Goal: Task Accomplishment & Management: Use online tool/utility

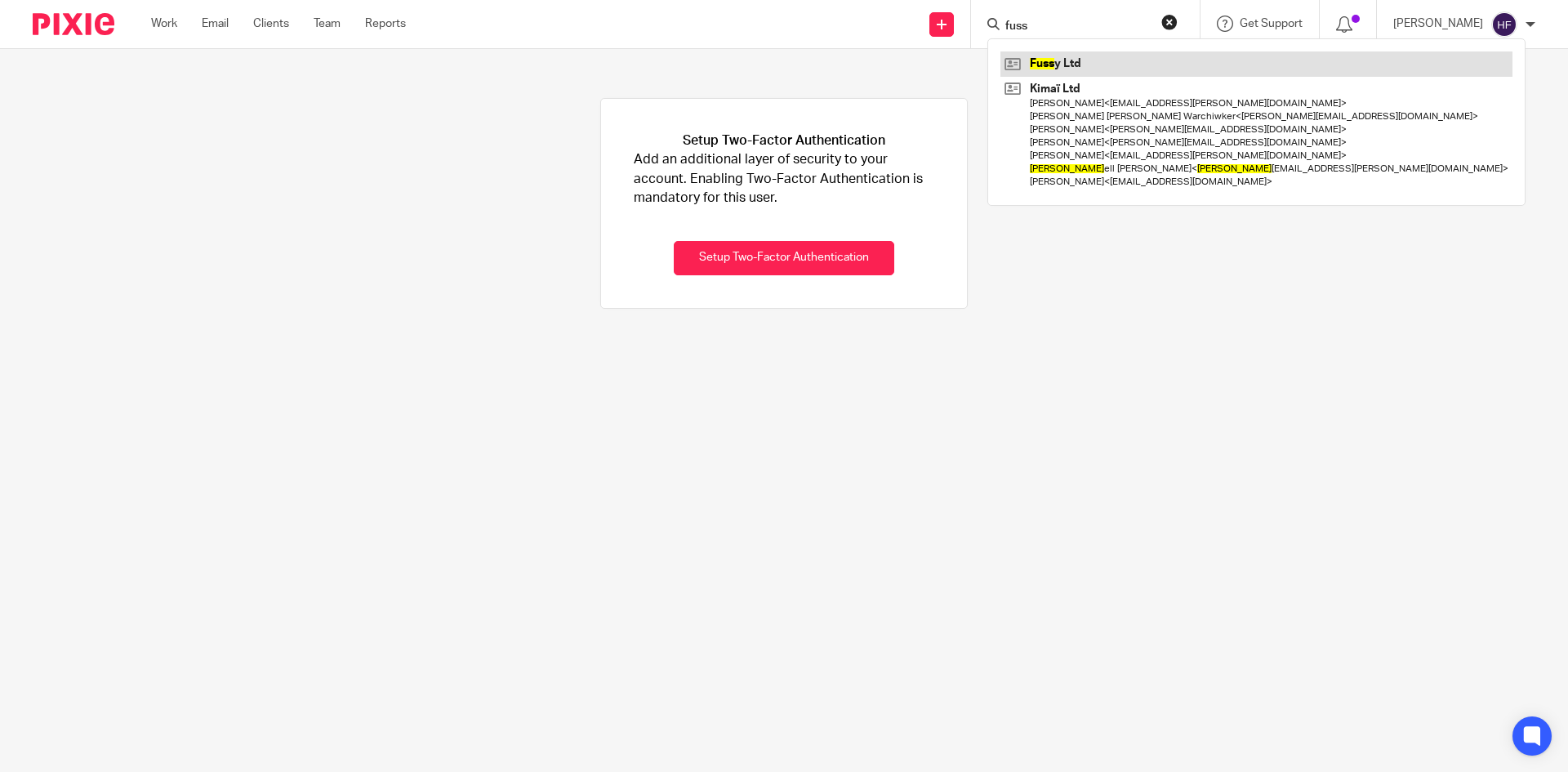
type input "fuss"
click at [1097, 68] on link at bounding box center [1256, 63] width 512 height 24
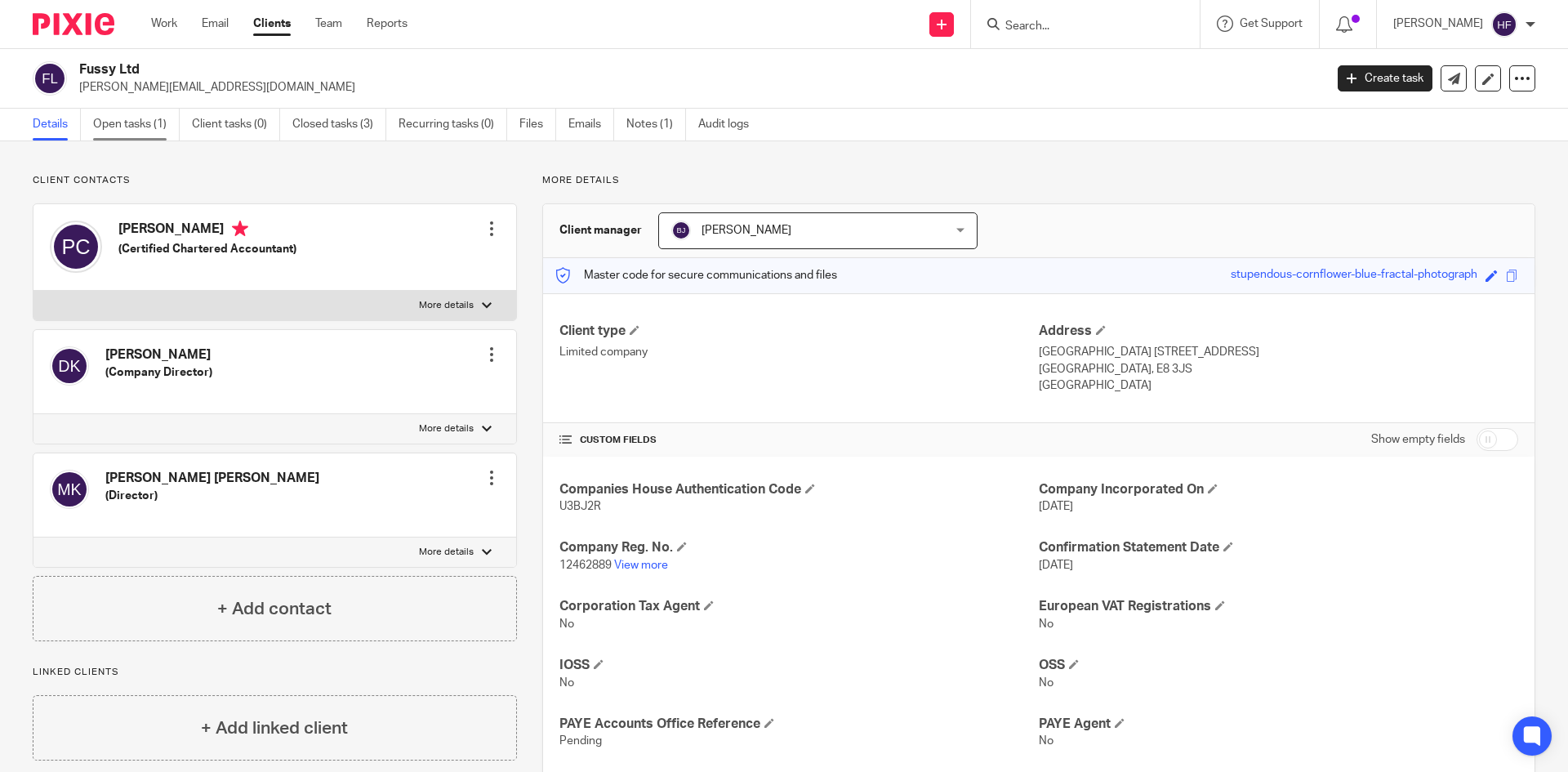
click at [136, 125] on link "Open tasks (1)" at bounding box center [136, 124] width 87 height 32
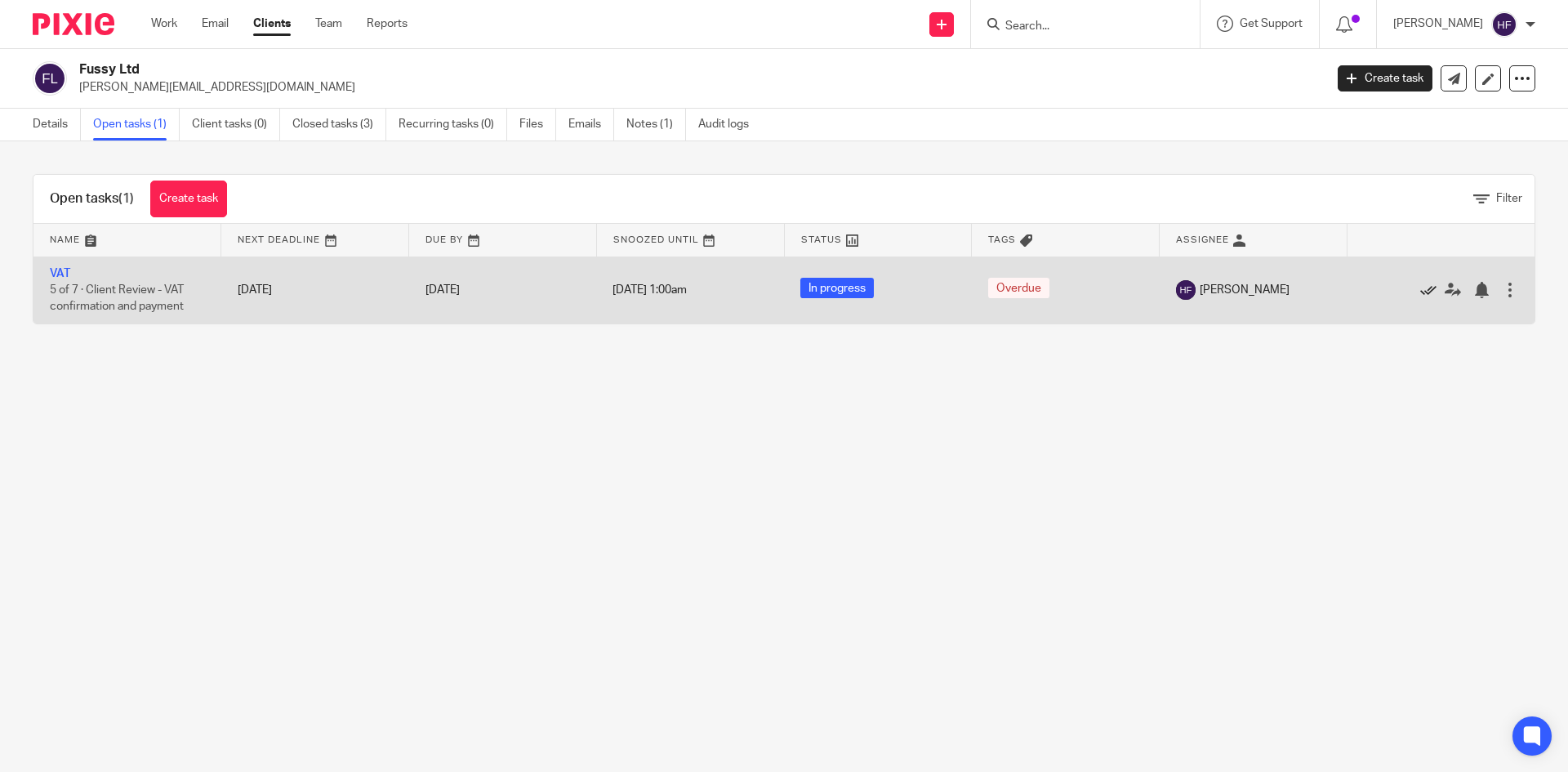
click at [1421, 297] on icon at bounding box center [1428, 290] width 17 height 17
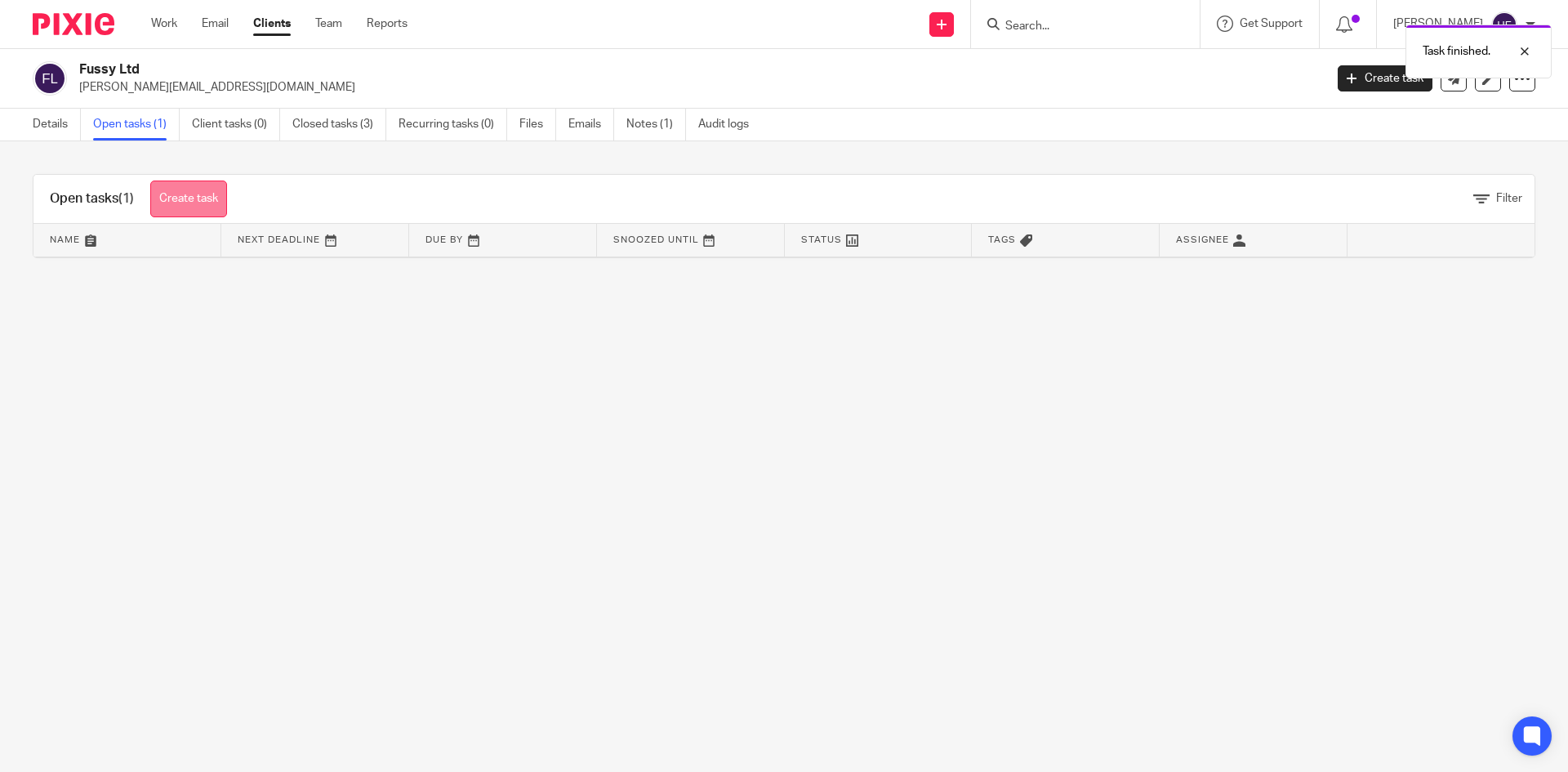
click at [196, 195] on link "Create task" at bounding box center [188, 199] width 77 height 37
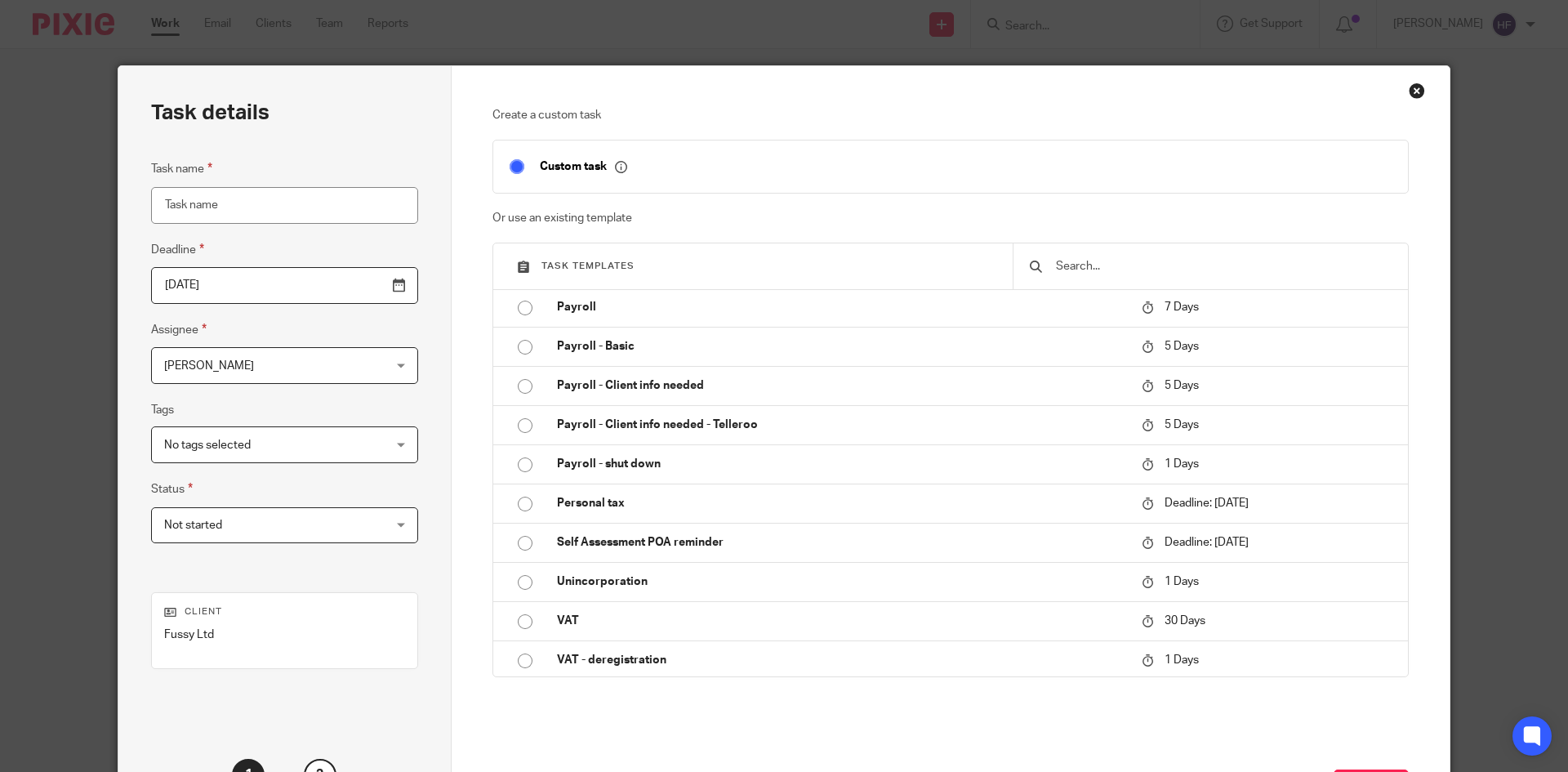
scroll to position [327, 0]
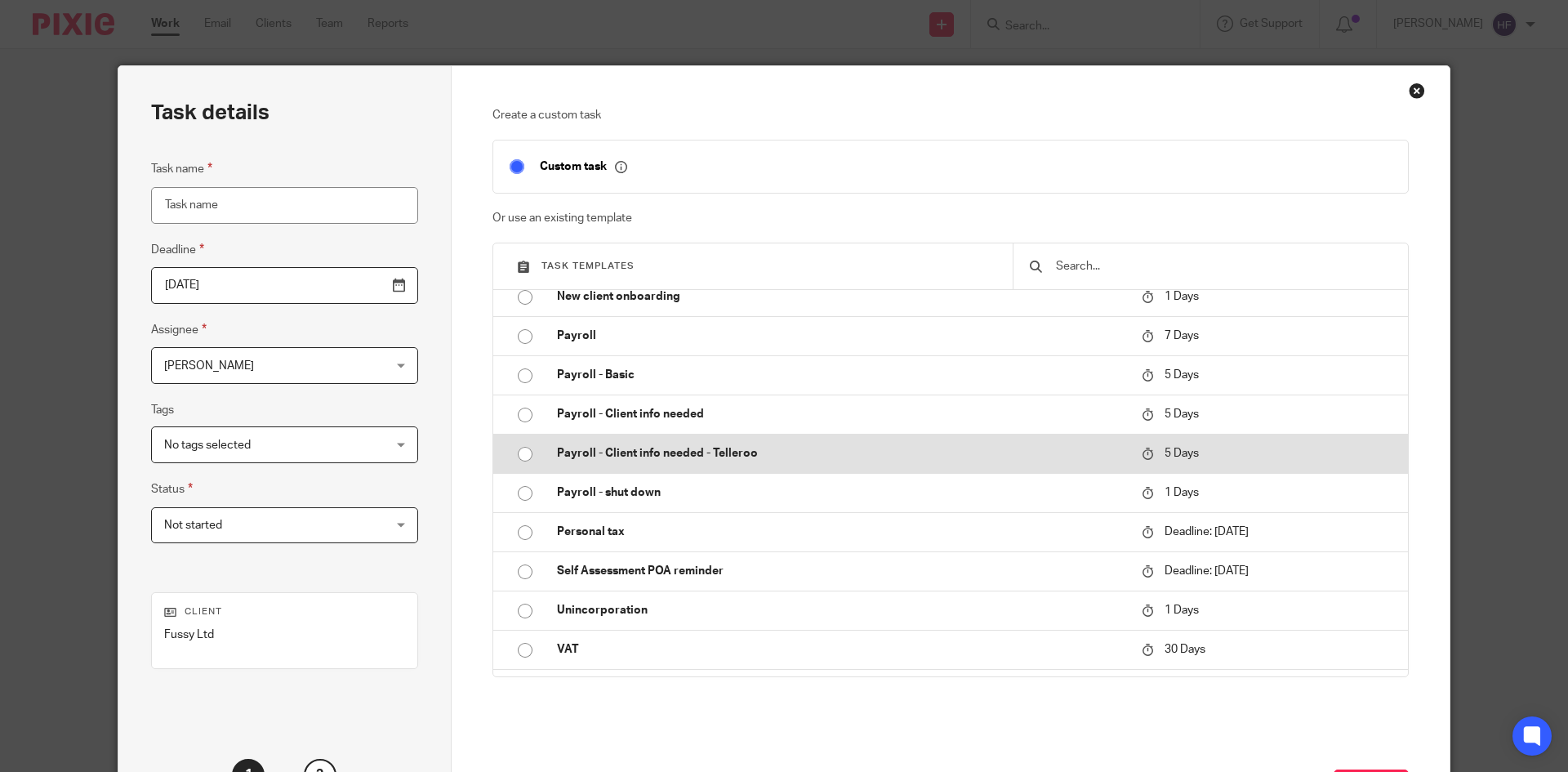
click at [716, 454] on p "Payroll - Client info needed - Telleroo" at bounding box center [841, 453] width 569 height 17
type input "2025-08-23"
type input "Payroll - Client info needed - Telleroo"
checkbox input "false"
radio input "true"
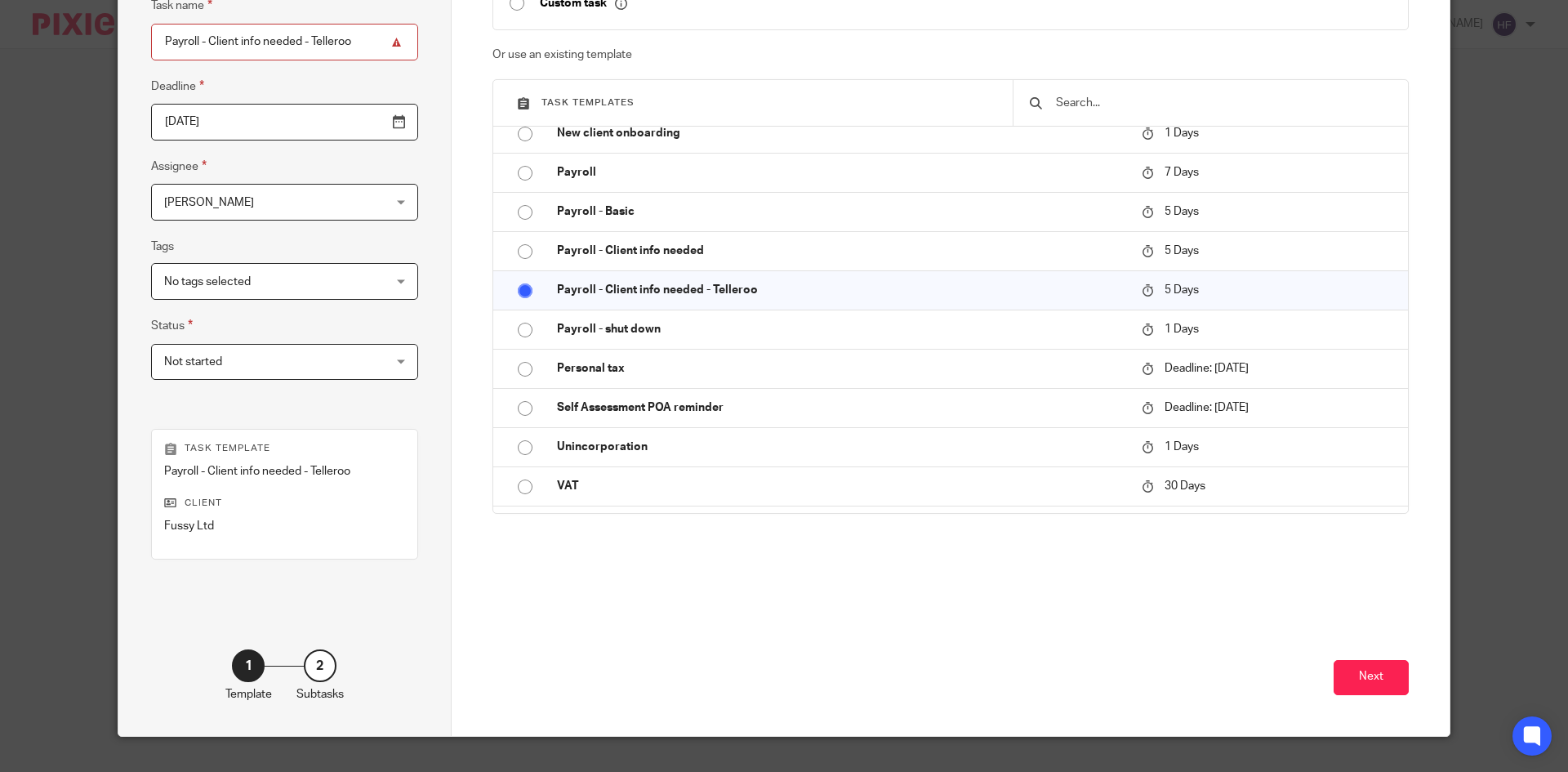
scroll to position [193, 0]
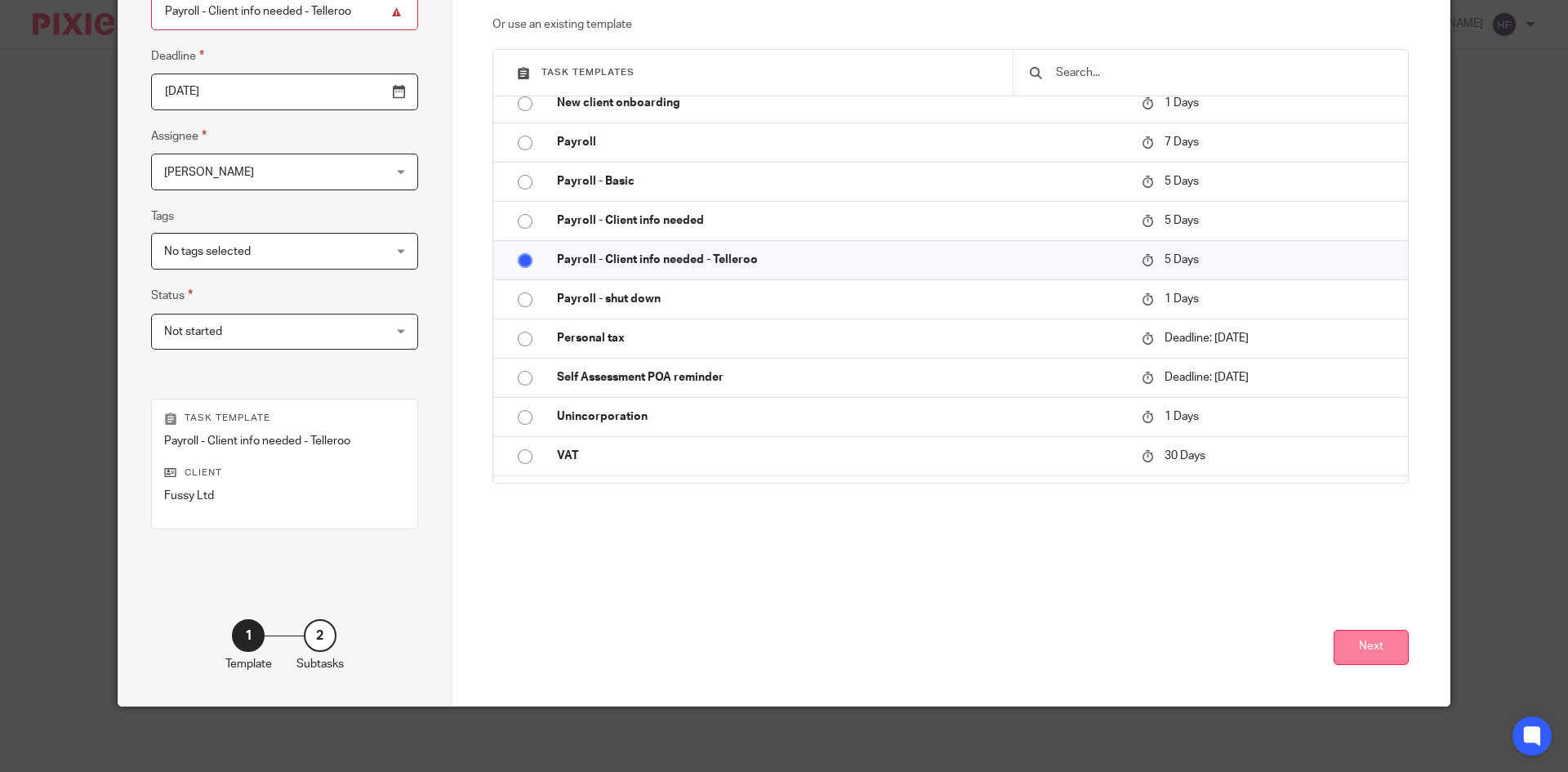
click at [1362, 644] on button "Next" at bounding box center [1371, 647] width 75 height 35
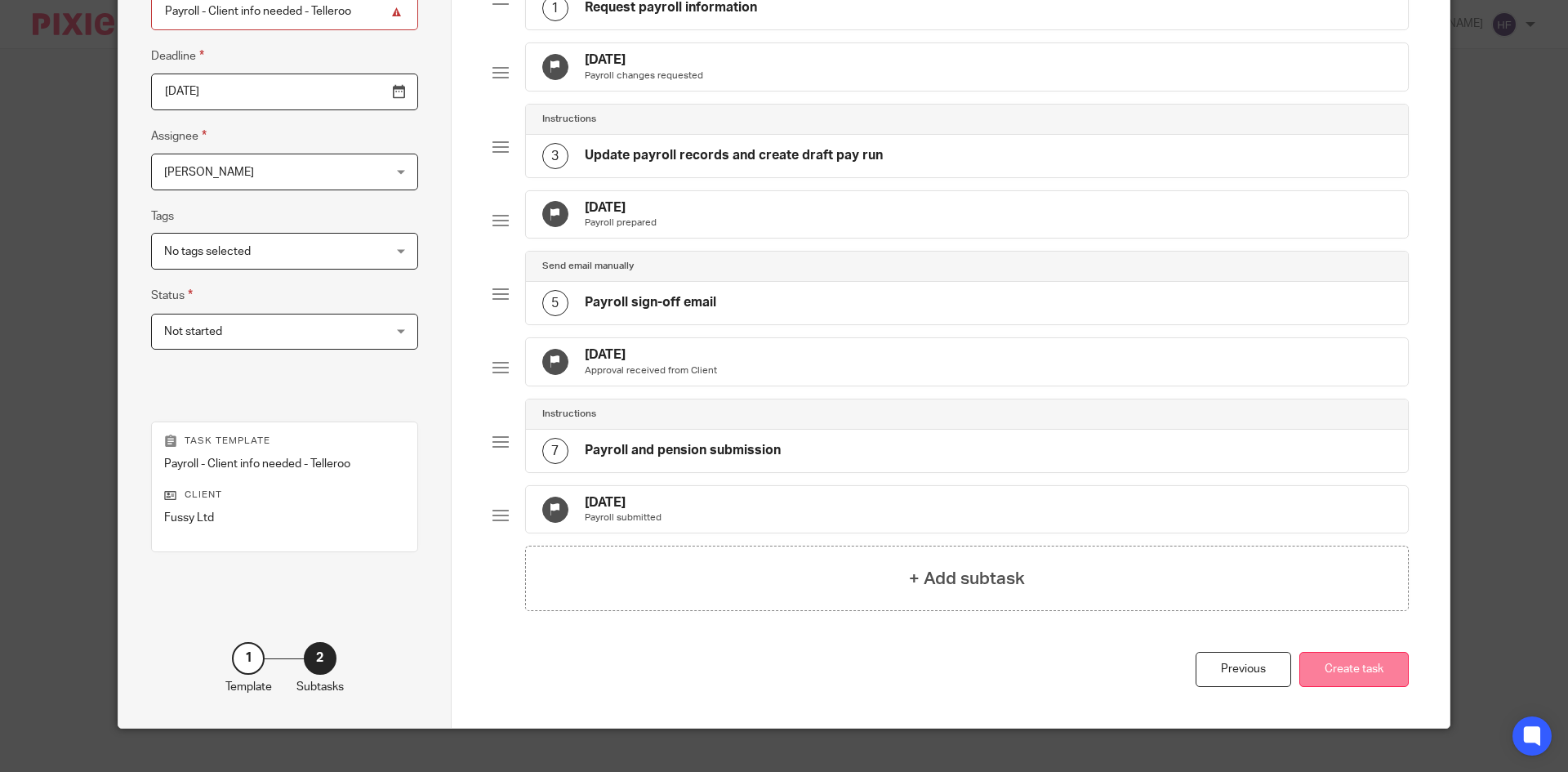
click at [1362, 687] on button "Create task" at bounding box center [1354, 670] width 109 height 35
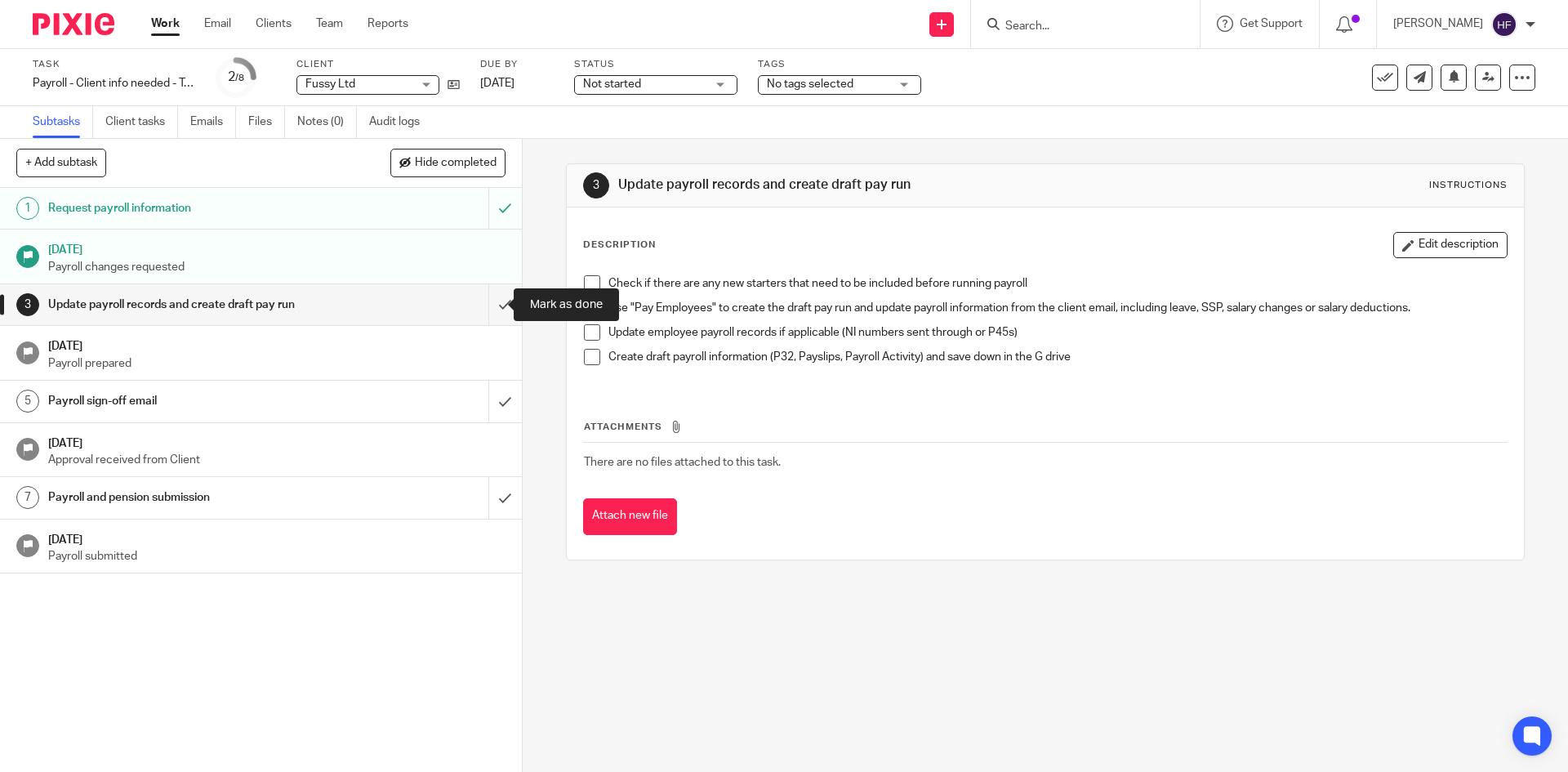
click at [479, 307] on input "submit" at bounding box center [261, 305] width 522 height 41
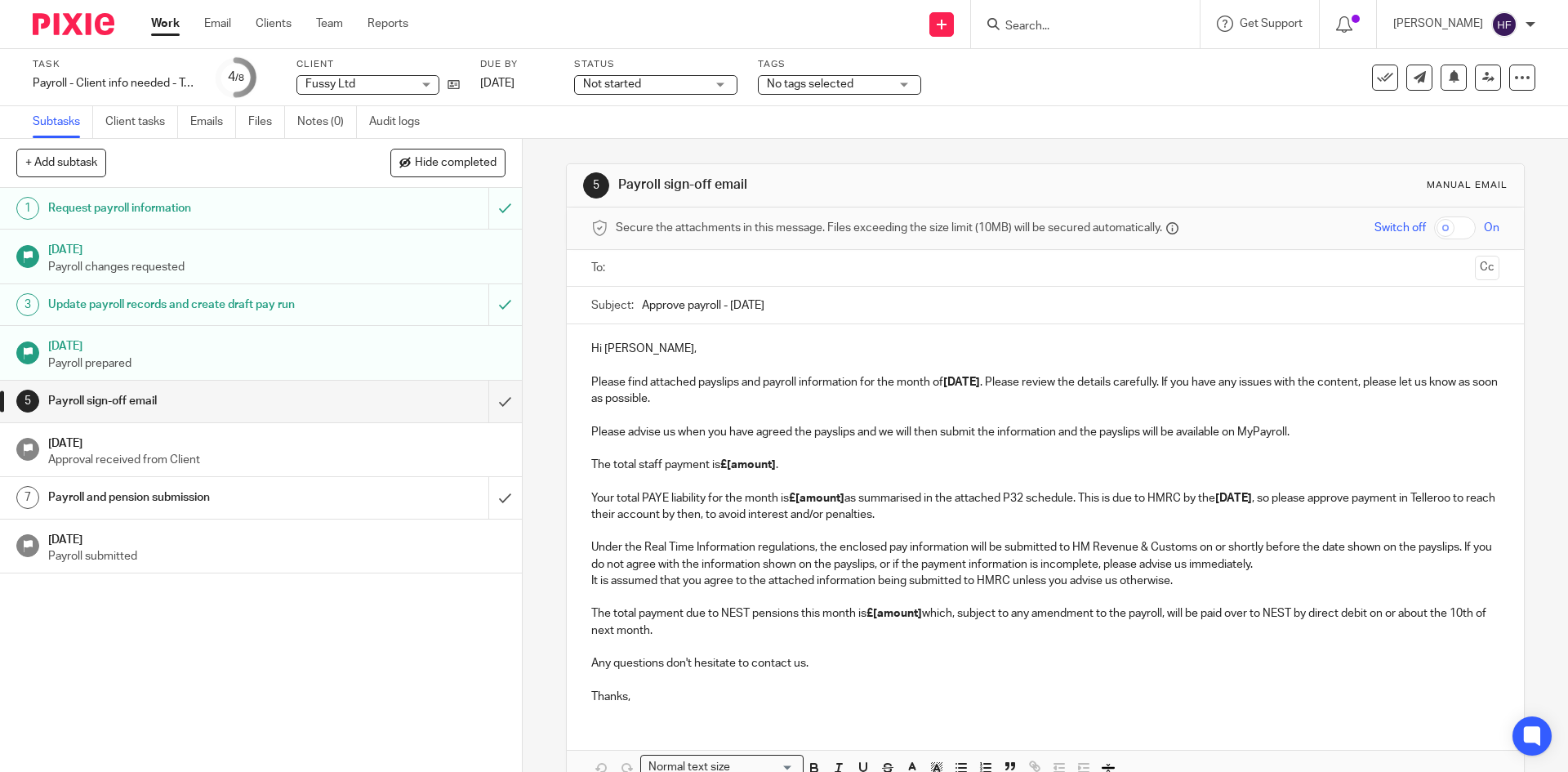
type input "Approve payroll - [DATE]"
drag, startPoint x: 656, startPoint y: 347, endPoint x: 603, endPoint y: 345, distance: 53.0
click at [603, 345] on p "Hi [PERSON_NAME], Please find attached payslips and payroll information for the…" at bounding box center [1045, 374] width 907 height 66
drag, startPoint x: 1305, startPoint y: 433, endPoint x: 1178, endPoint y: 433, distance: 127.0
click at [1178, 433] on p "Please advise us when you have agreed the payslips and we will then submit the …" at bounding box center [1045, 473] width 907 height 100
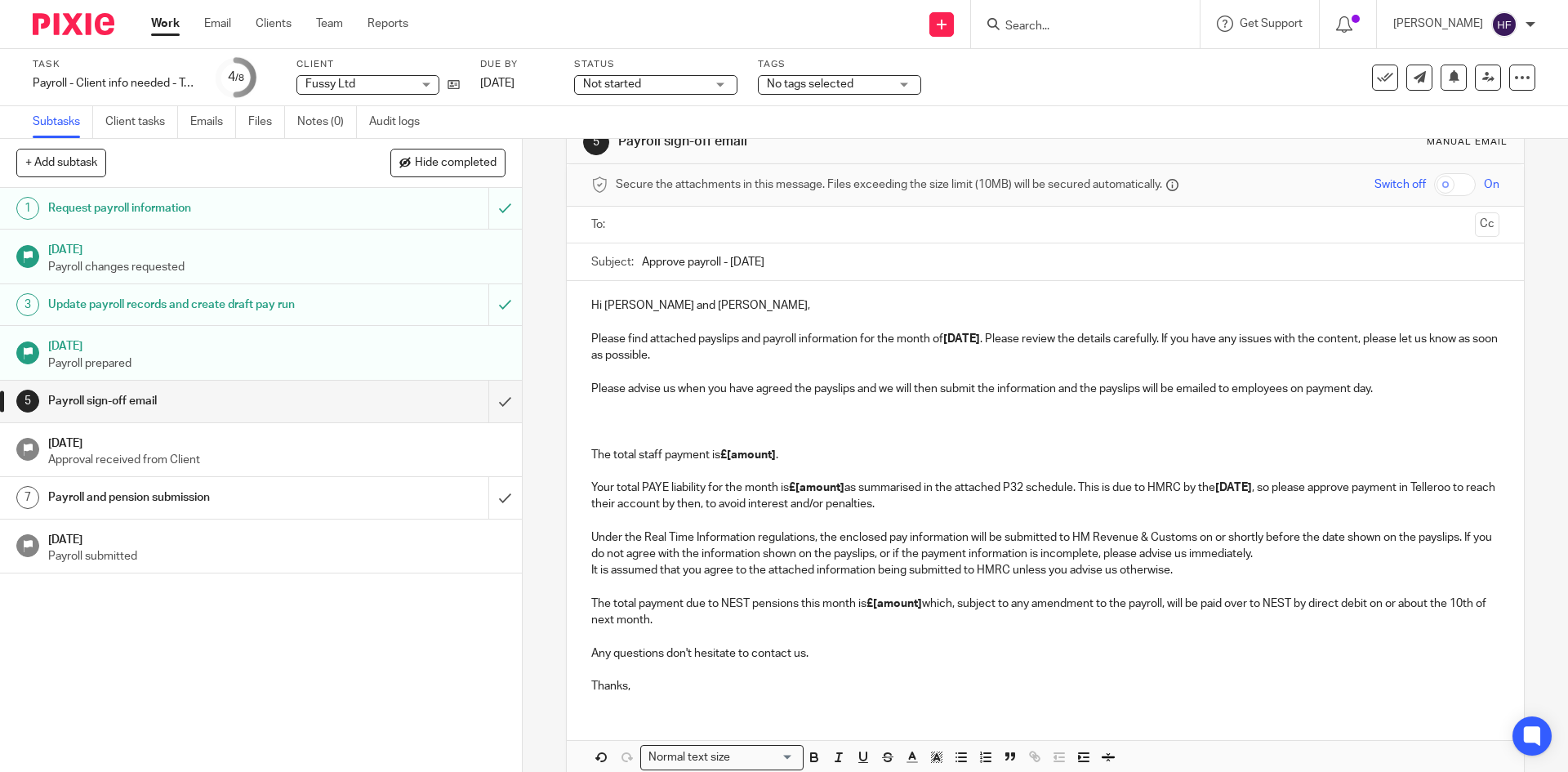
scroll to position [82, 0]
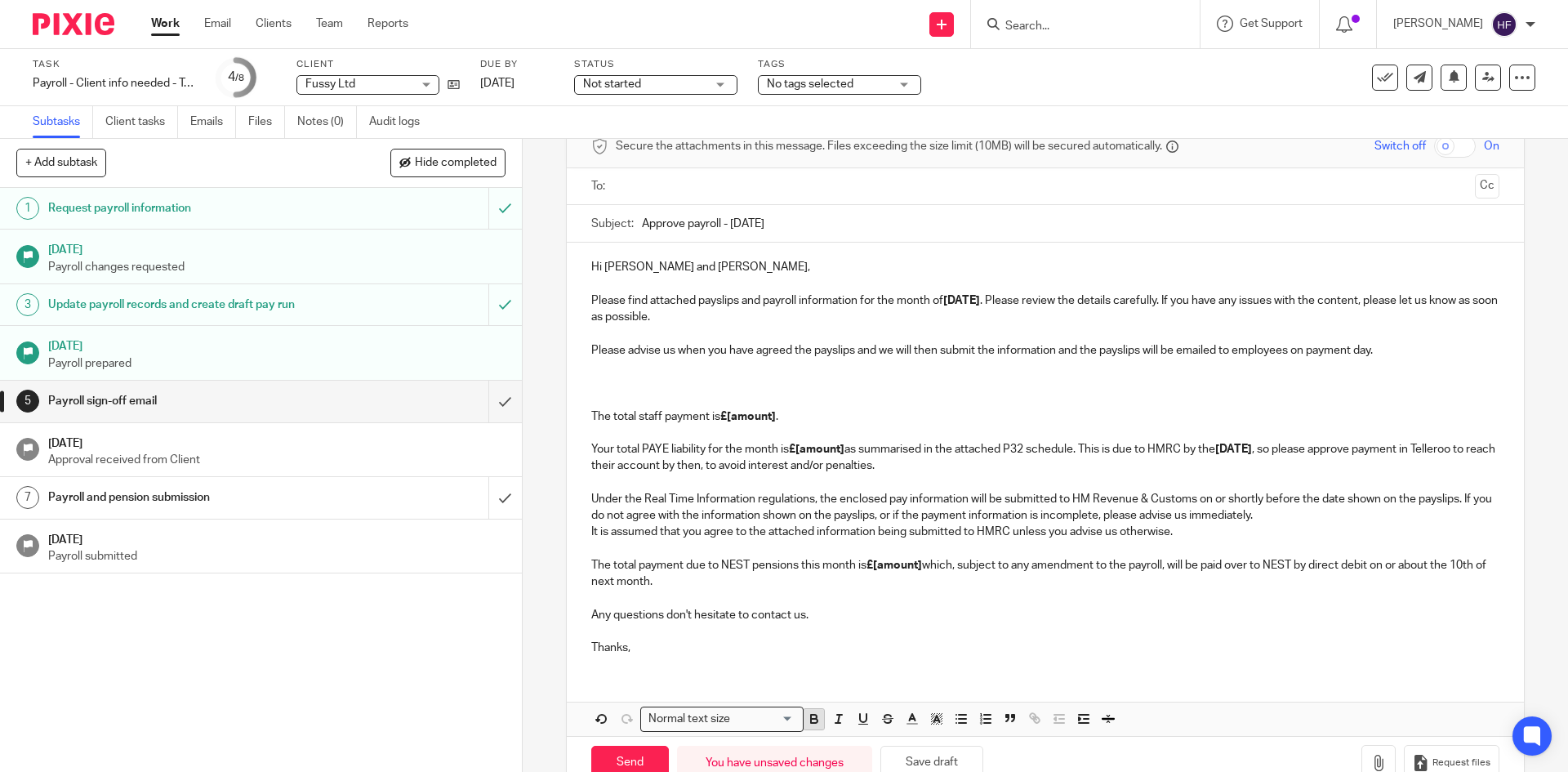
click at [813, 720] on icon "button" at bounding box center [814, 721] width 7 height 4
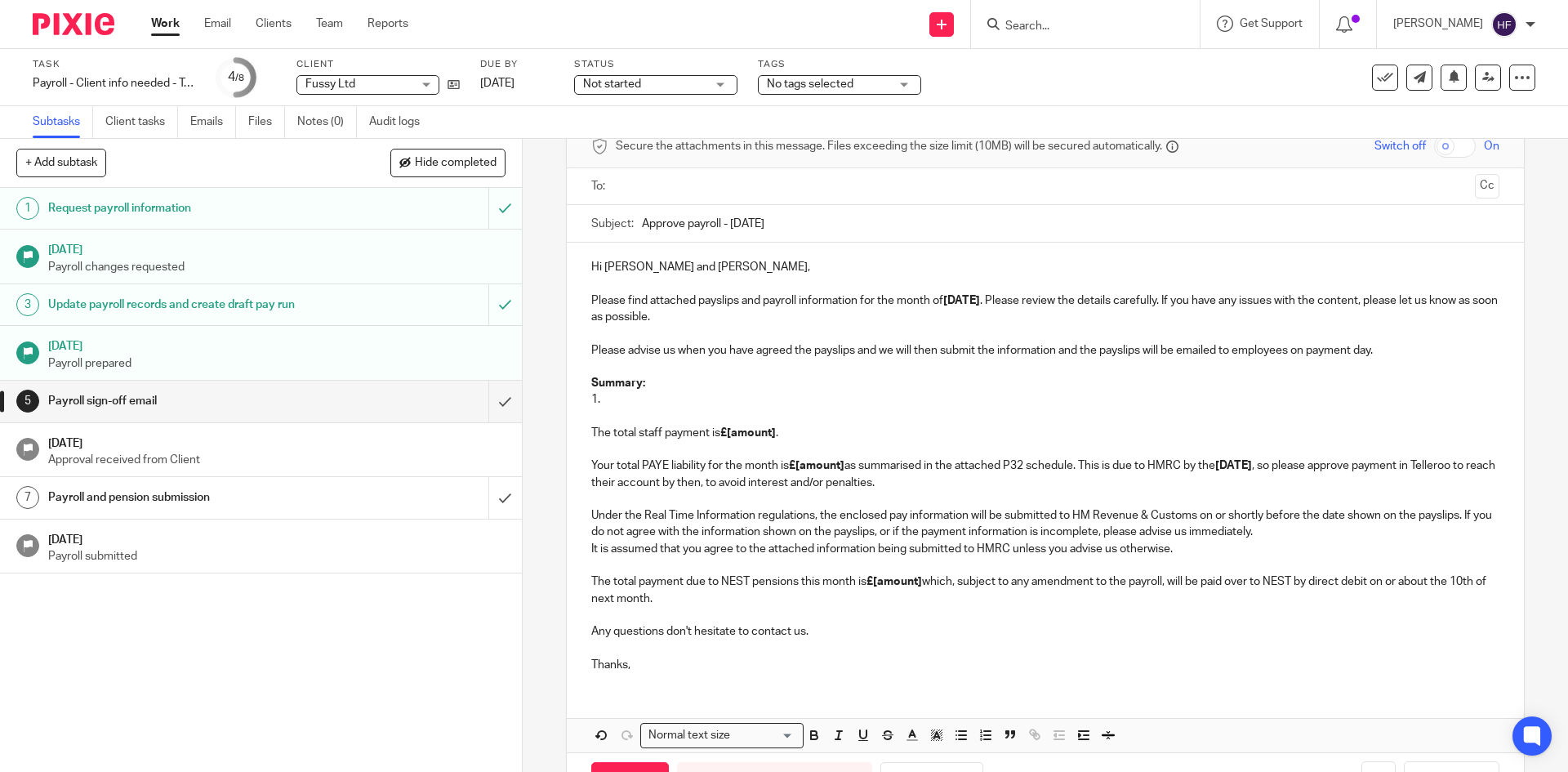
click at [605, 417] on p "1. The total staff payment is £[amount] . Your total PAYE liability for the mon…" at bounding box center [1045, 441] width 907 height 100
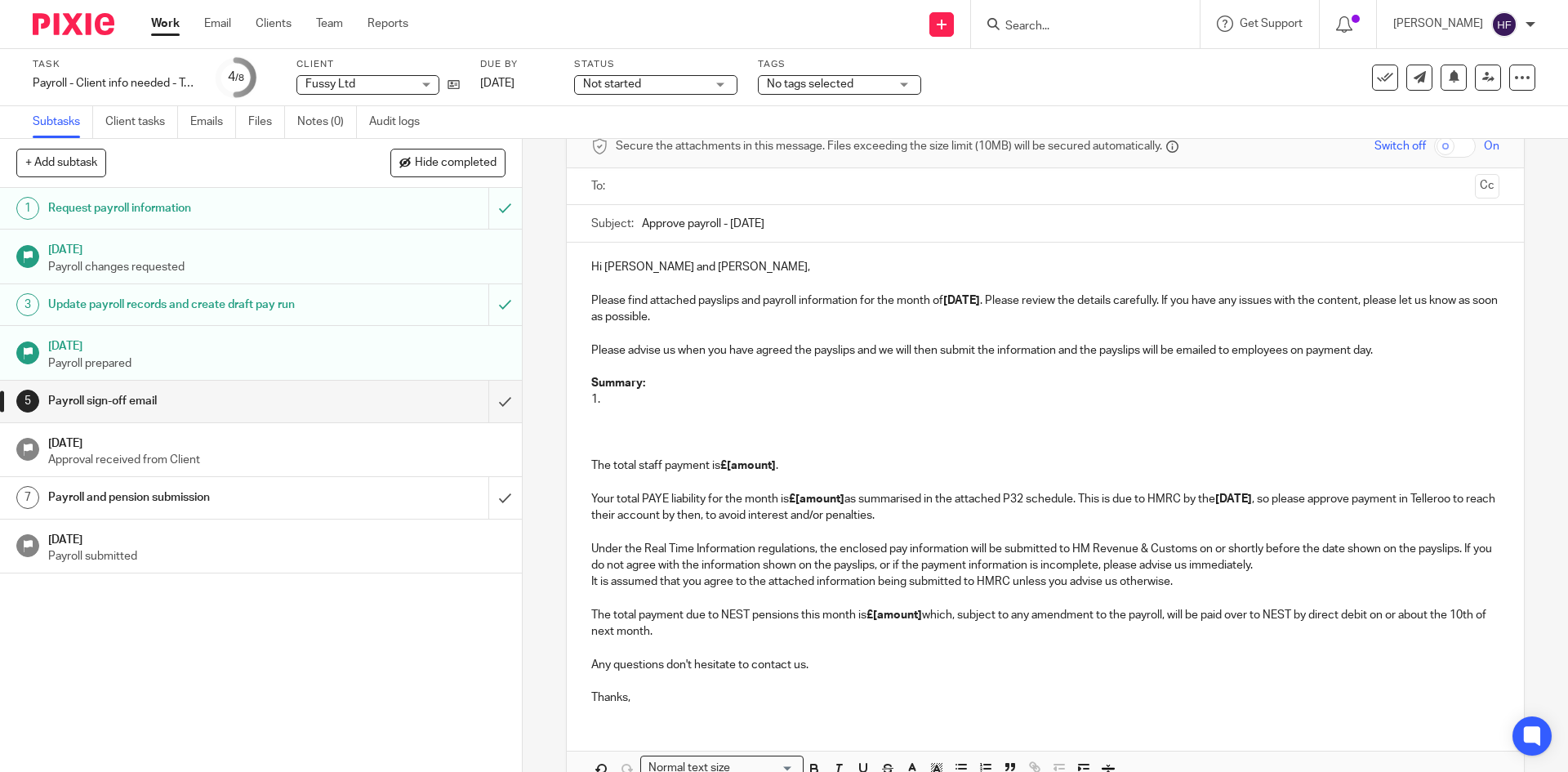
click at [622, 392] on p "1." at bounding box center [1045, 399] width 907 height 17
click at [632, 398] on p at bounding box center [1062, 399] width 875 height 17
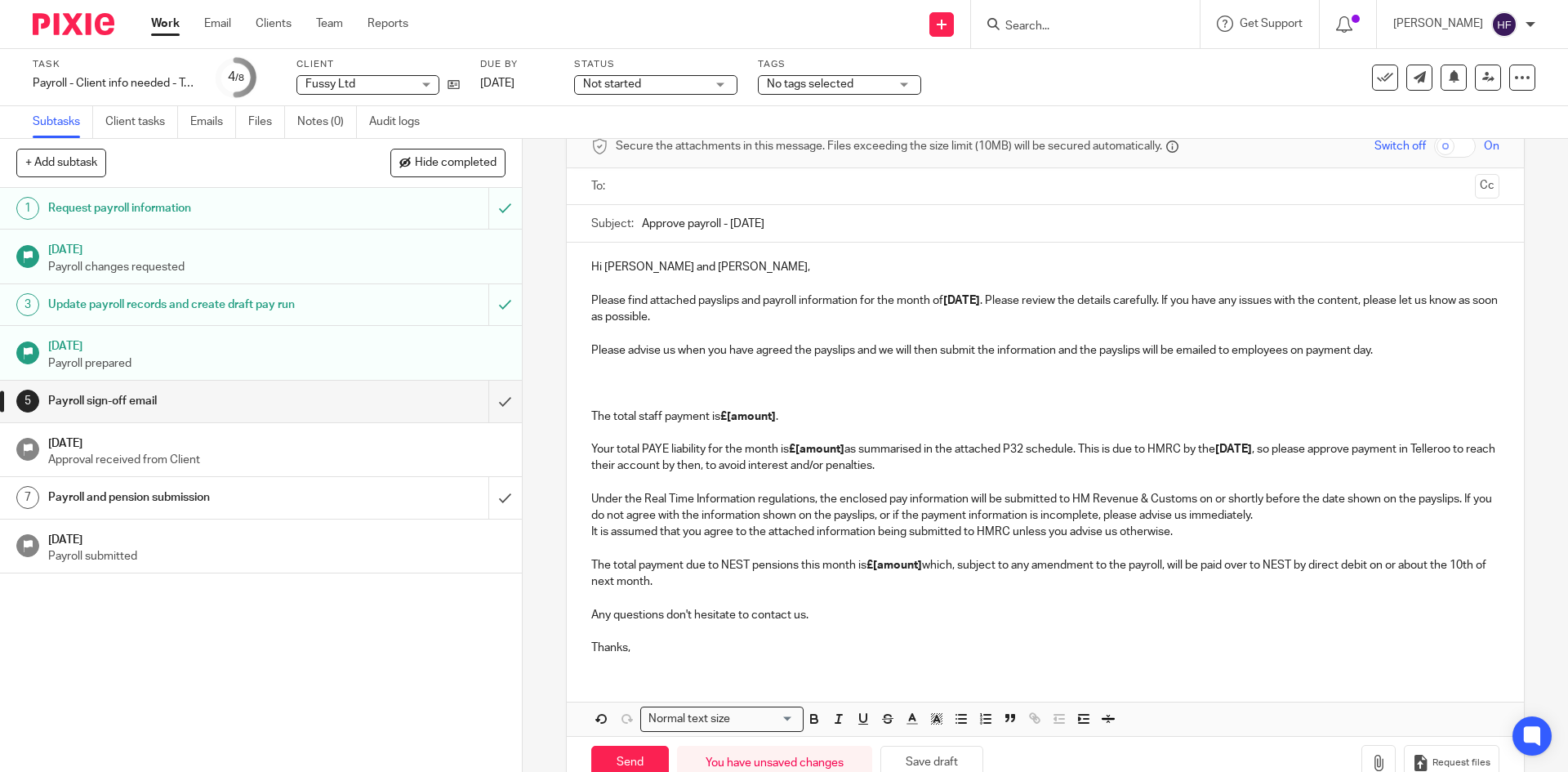
click at [632, 404] on p "The total staff payment is £[amount] . Your total PAYE liability for the month …" at bounding box center [1045, 432] width 907 height 83
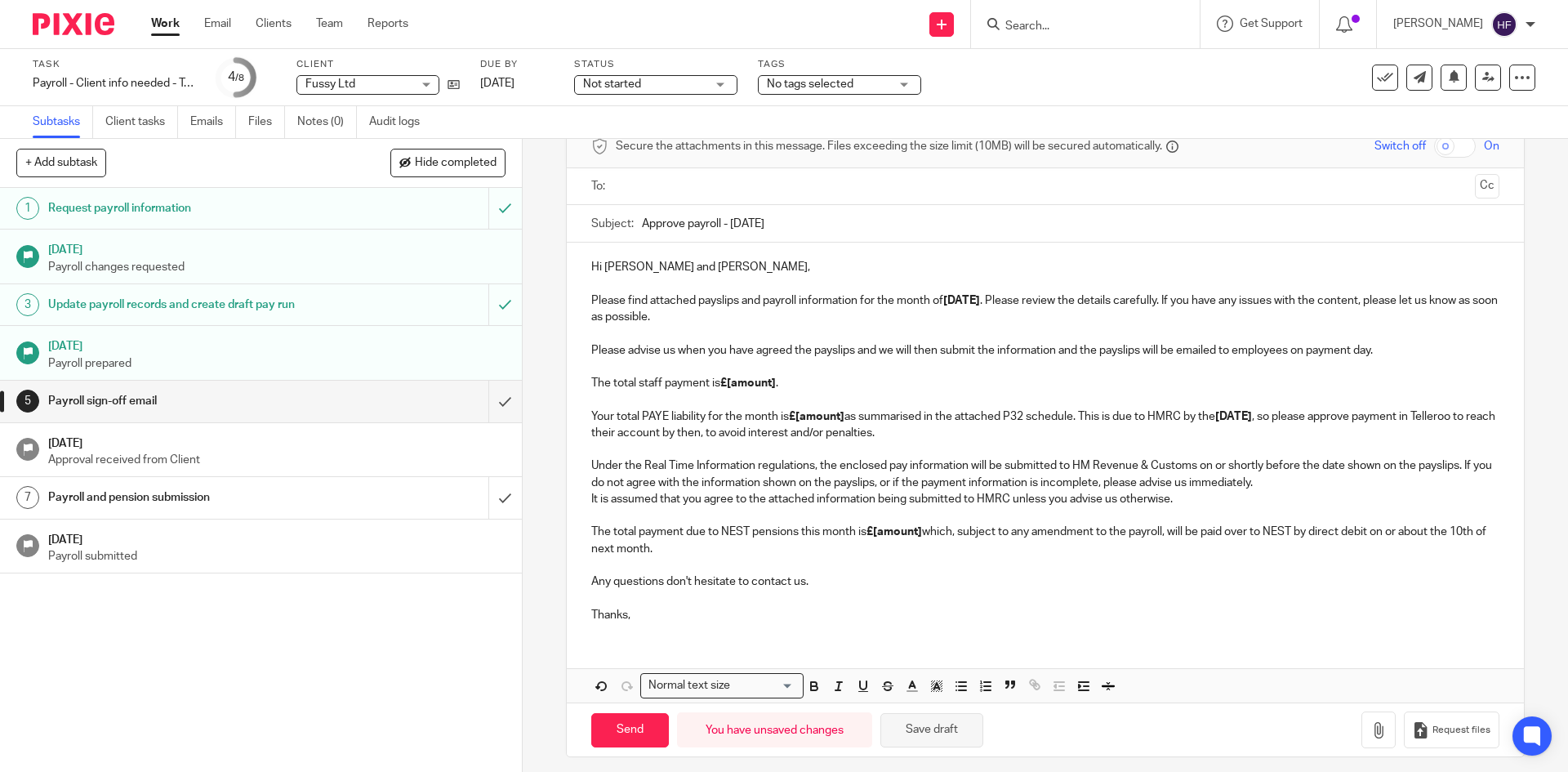
click at [913, 745] on button "Save draft" at bounding box center [931, 731] width 102 height 35
click at [840, 366] on p "The total staff payment is £[amount] . Your total PAYE liability for the month …" at bounding box center [1045, 399] width 907 height 83
click at [584, 296] on div "Hi Mary and Mel, Please find attached payslips and payroll information for the …" at bounding box center [1045, 439] width 956 height 393
click at [782, 381] on p "The total staff payment is £[amount] . Your total PAYE liability for the month …" at bounding box center [1045, 399] width 907 height 83
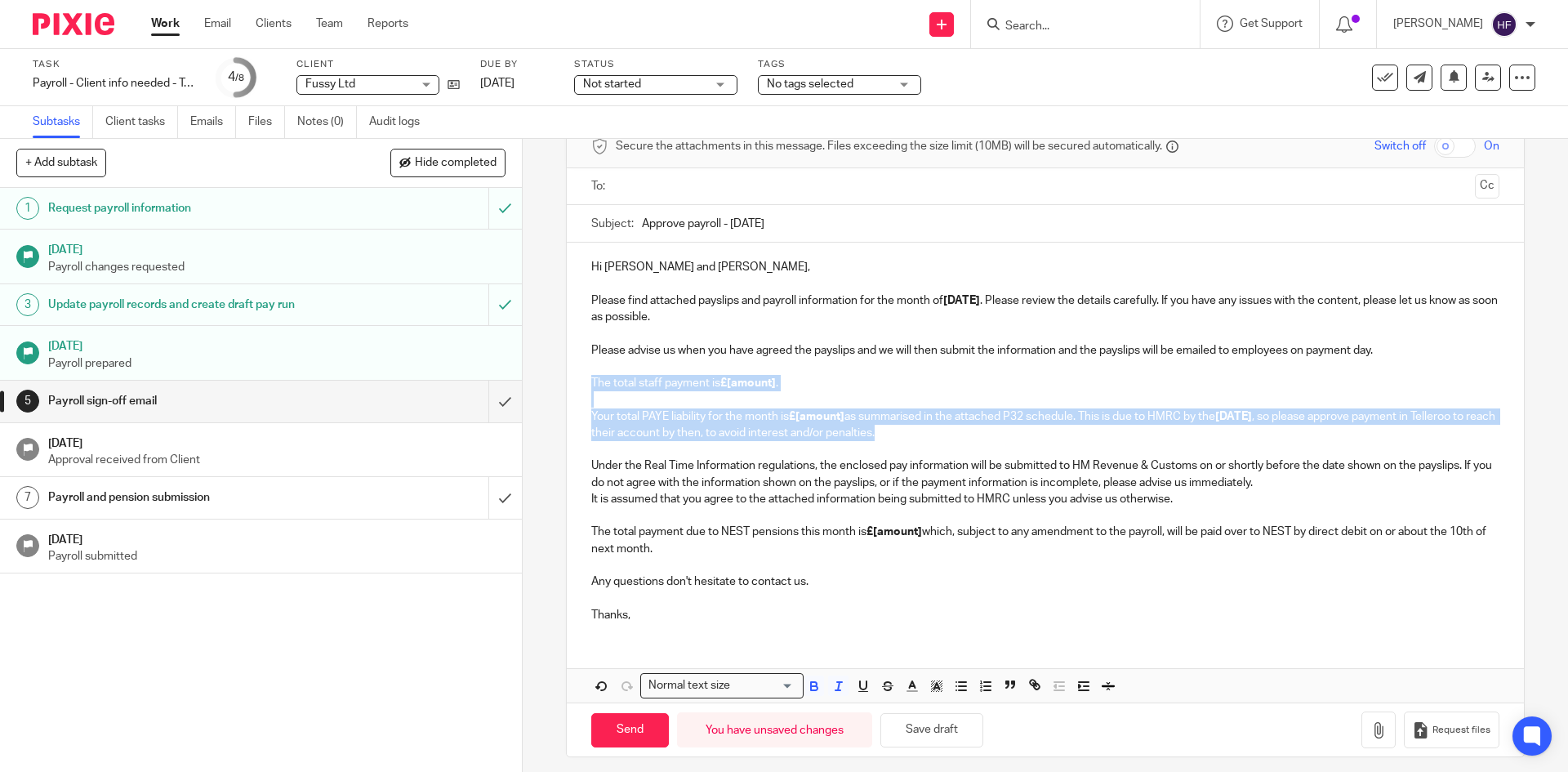
drag, startPoint x: 585, startPoint y: 384, endPoint x: 1051, endPoint y: 437, distance: 469.0
click at [1051, 437] on div "Hi Mary and Mel, Please find attached payslips and payroll information for the …" at bounding box center [1045, 439] width 956 height 393
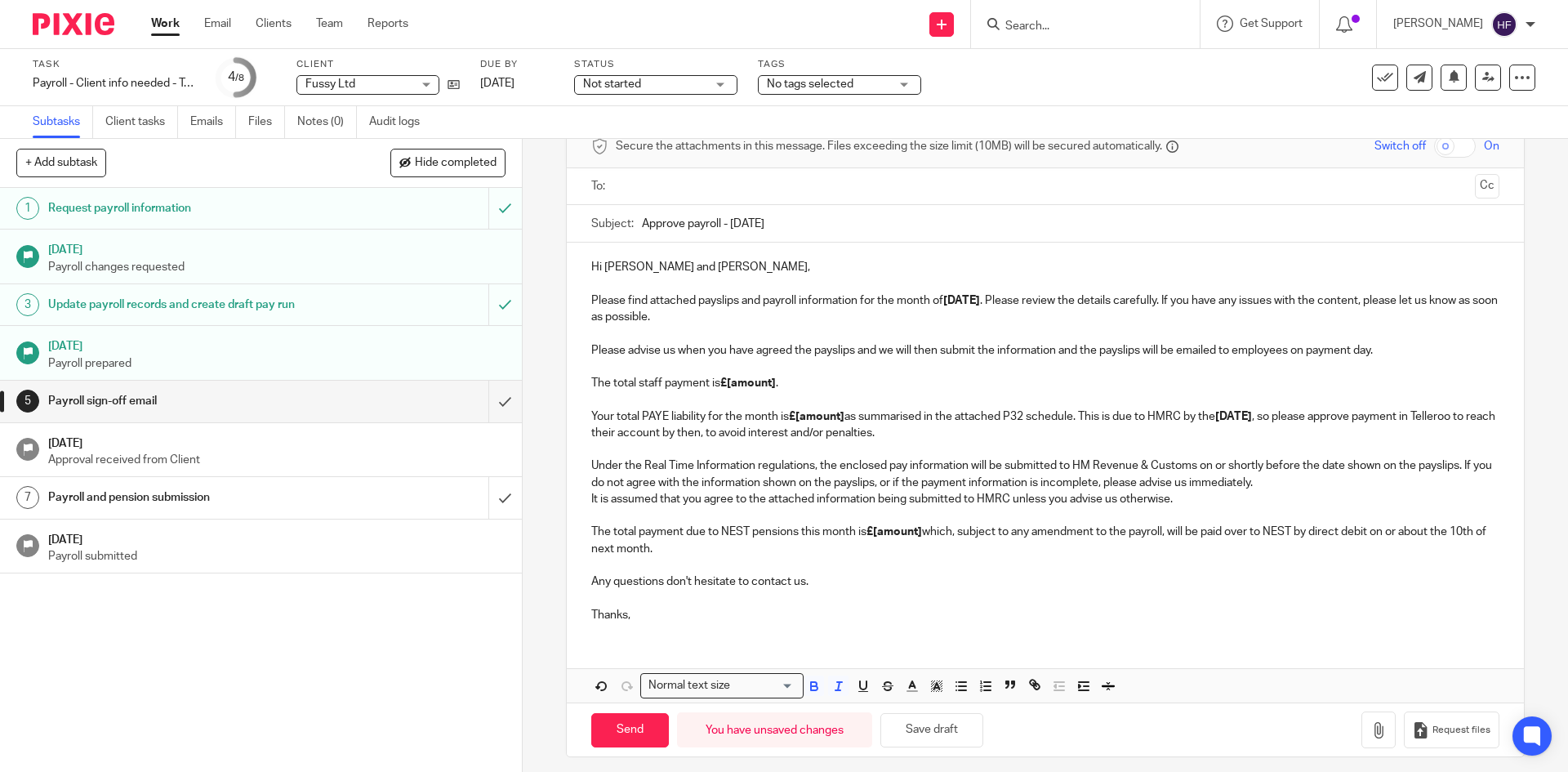
click at [674, 339] on p at bounding box center [1045, 333] width 907 height 17
drag, startPoint x: 586, startPoint y: 350, endPoint x: 880, endPoint y: 553, distance: 357.3
click at [880, 553] on div "Hi Mary and Mel, Please find attached payslips and payroll information for the …" at bounding box center [1045, 439] width 956 height 393
copy div "Please advise us when you have agreed the payslips and we will then submit the …"
click at [889, 468] on p "Under the Real Time Information regulations, the enclosed pay information will …" at bounding box center [1045, 466] width 907 height 50
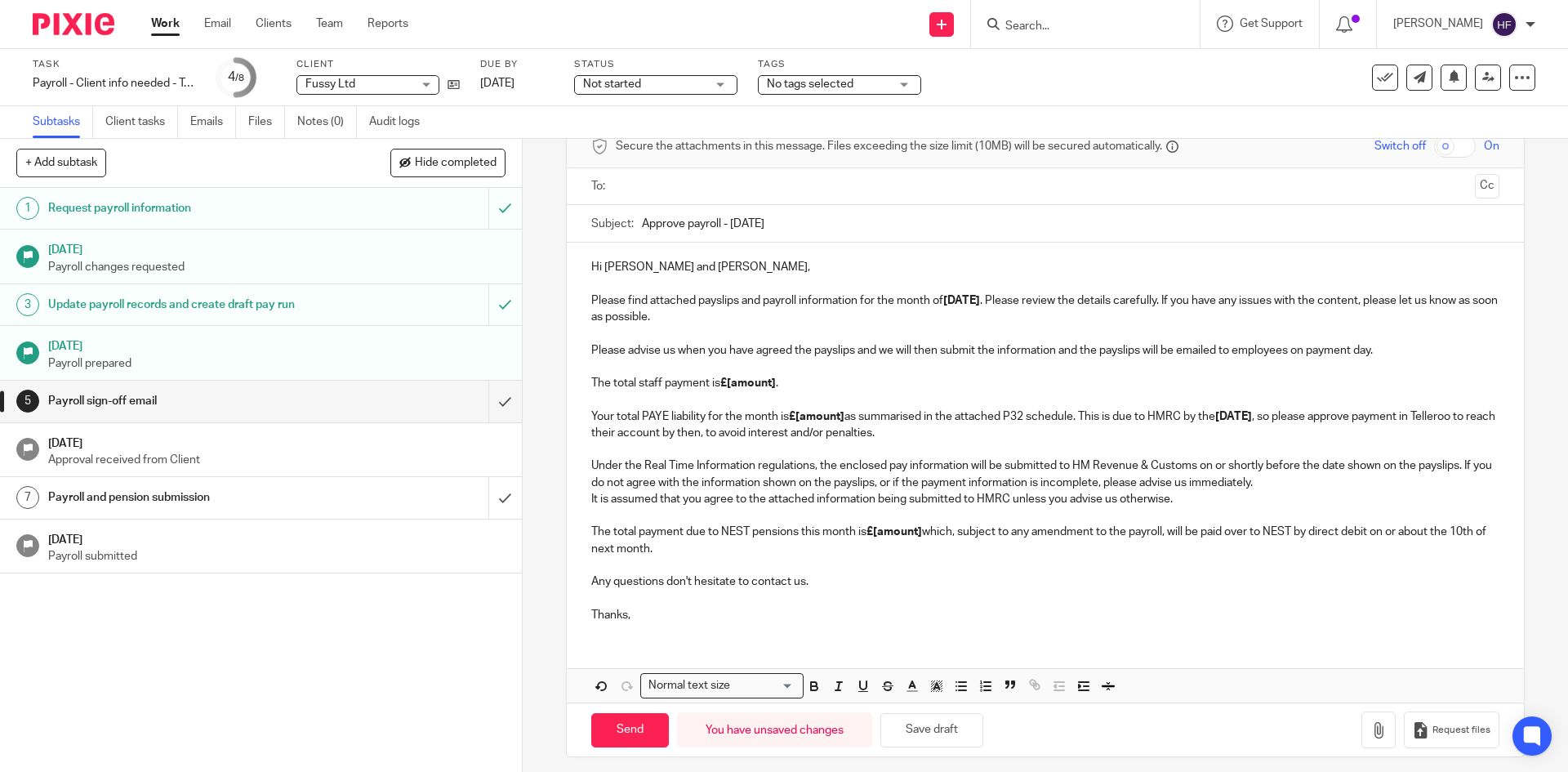
click at [1046, 20] on input "Search" at bounding box center [1077, 26] width 147 height 15
type input "lickd"
drag, startPoint x: 1108, startPoint y: 63, endPoint x: 1170, endPoint y: 146, distance: 103.6
click at [1108, 63] on link at bounding box center [1102, 63] width 203 height 24
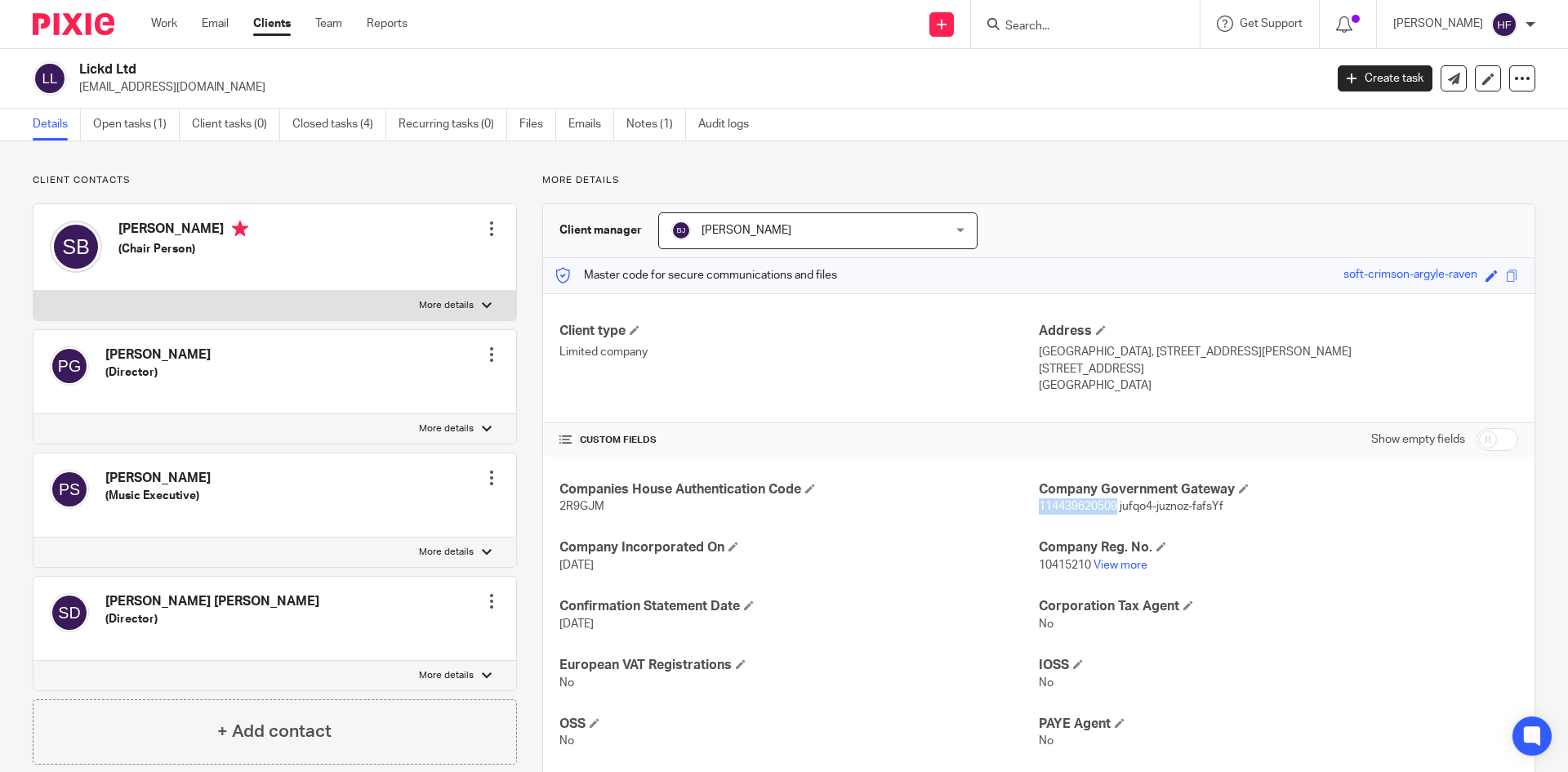
drag, startPoint x: 1110, startPoint y: 508, endPoint x: 1032, endPoint y: 509, distance: 78.0
click at [1039, 509] on span "114439620509 jufqo4-juznoz-fafsYf" at bounding box center [1131, 507] width 184 height 12
copy span "114439620509"
drag, startPoint x: 1112, startPoint y: 508, endPoint x: 1218, endPoint y: 506, distance: 106.0
click at [1218, 506] on p "114439620509 jufqo4-juznoz-fafsYf" at bounding box center [1278, 507] width 479 height 17
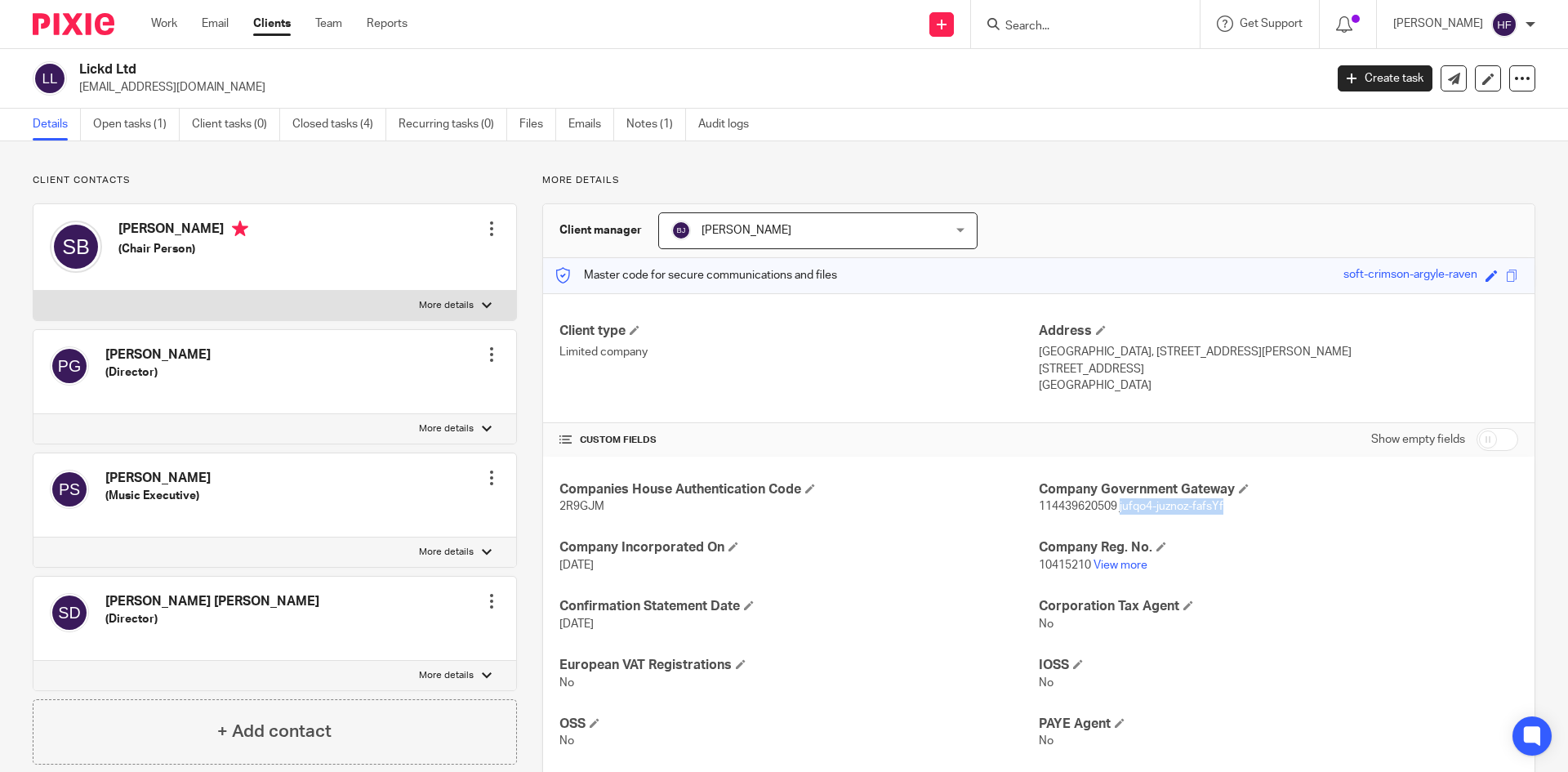
copy span "jufqo4-juznoz-fafsYf"
click at [114, 118] on link "Open tasks (1)" at bounding box center [136, 124] width 87 height 32
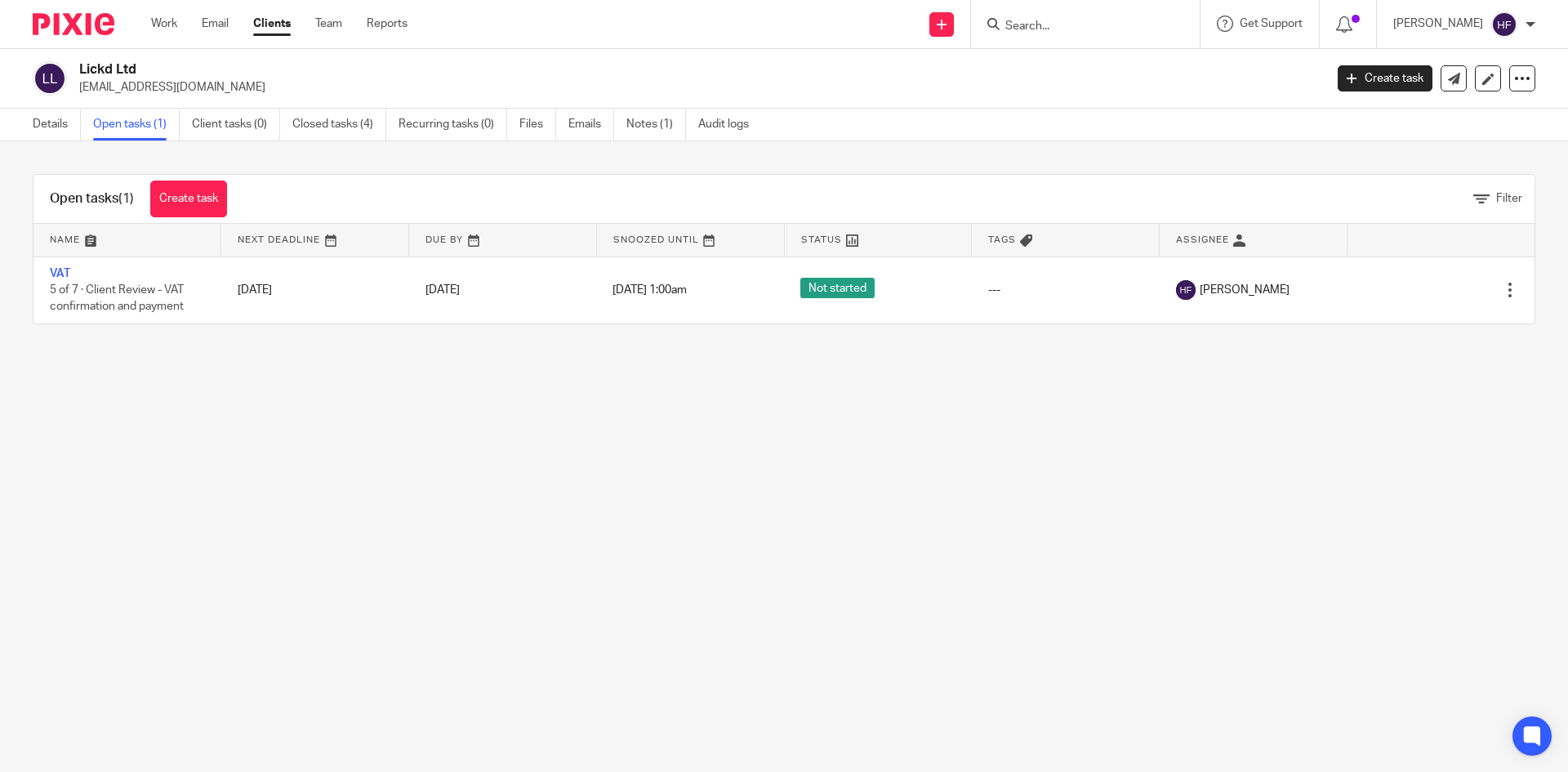
click at [190, 169] on div "Open tasks (1) Create task Filter Name Next Deadline Due By Snoozed Until Statu…" at bounding box center [784, 249] width 1568 height 216
click at [205, 198] on link "Create task" at bounding box center [188, 199] width 77 height 37
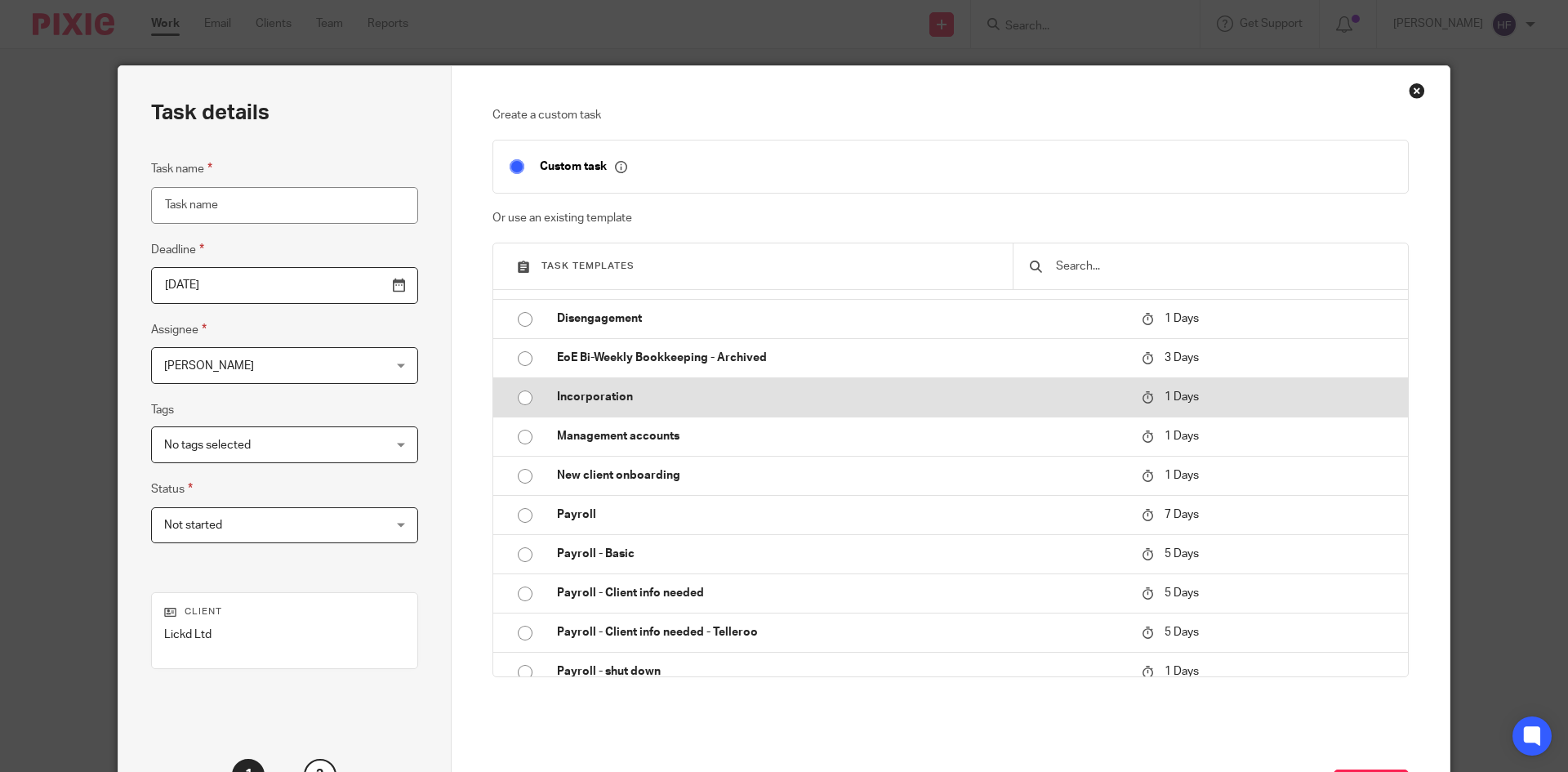
scroll to position [409, 0]
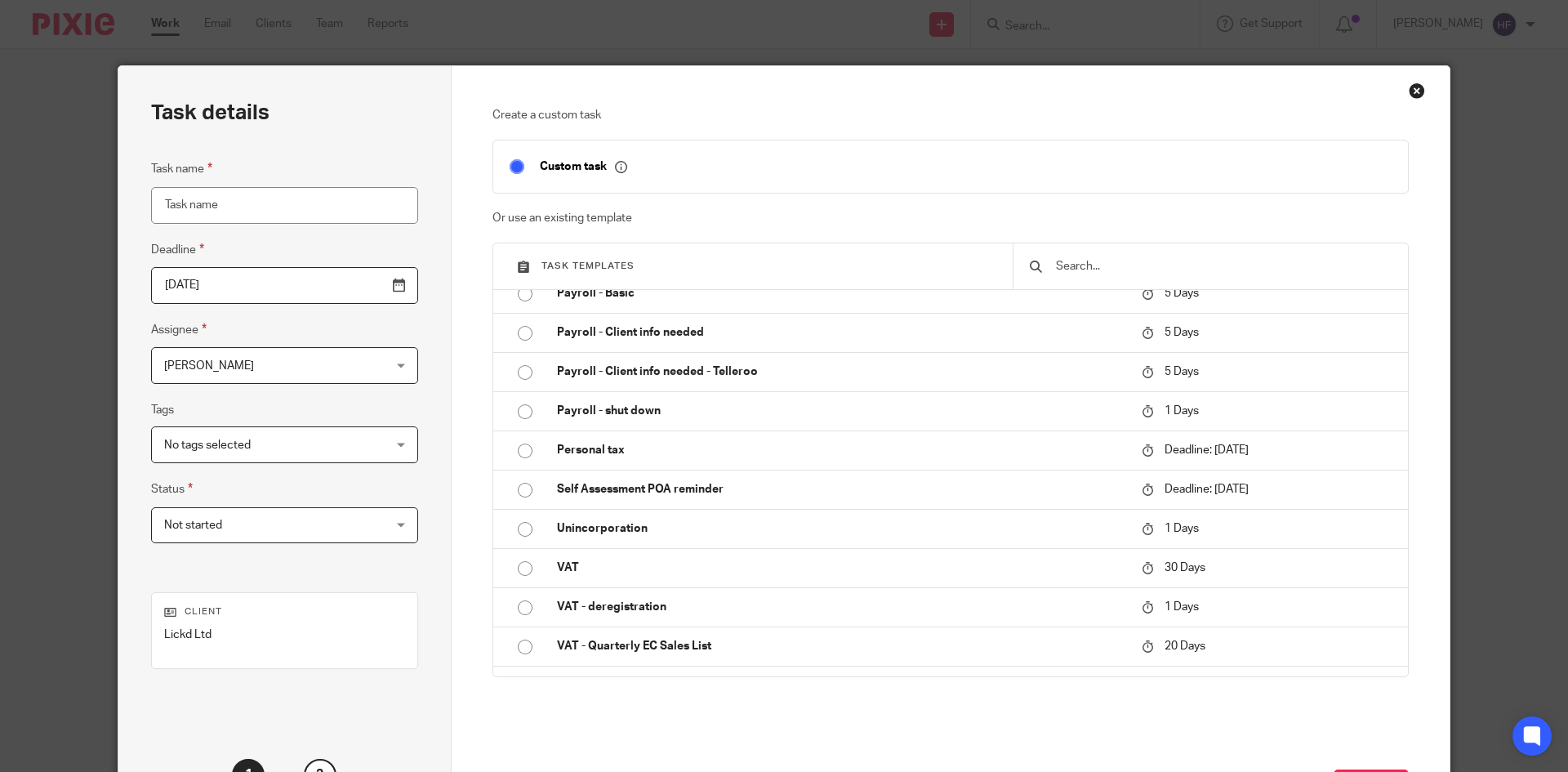
click at [283, 288] on input "[DATE]" at bounding box center [285, 286] width 267 height 37
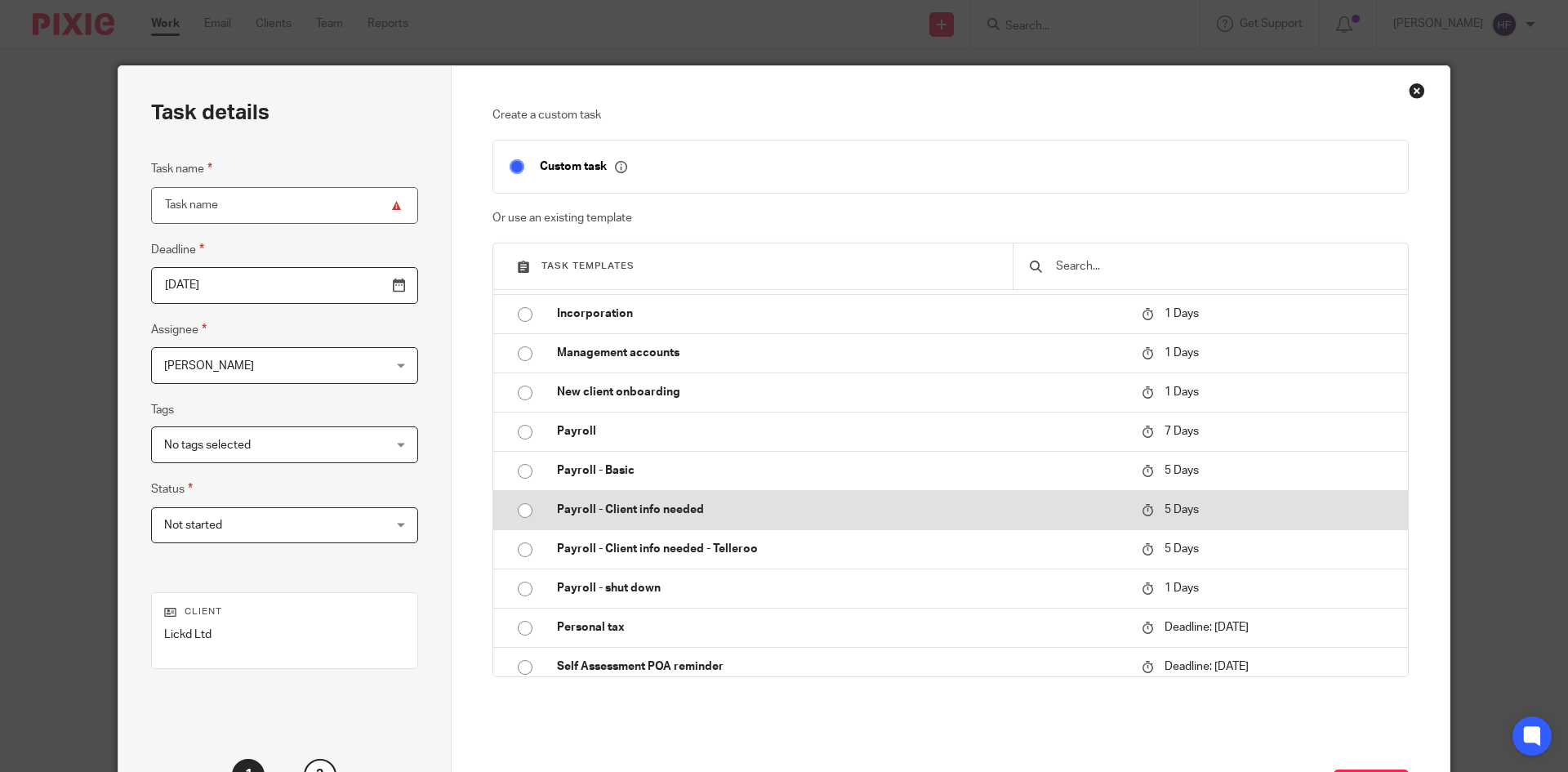
scroll to position [313, 0]
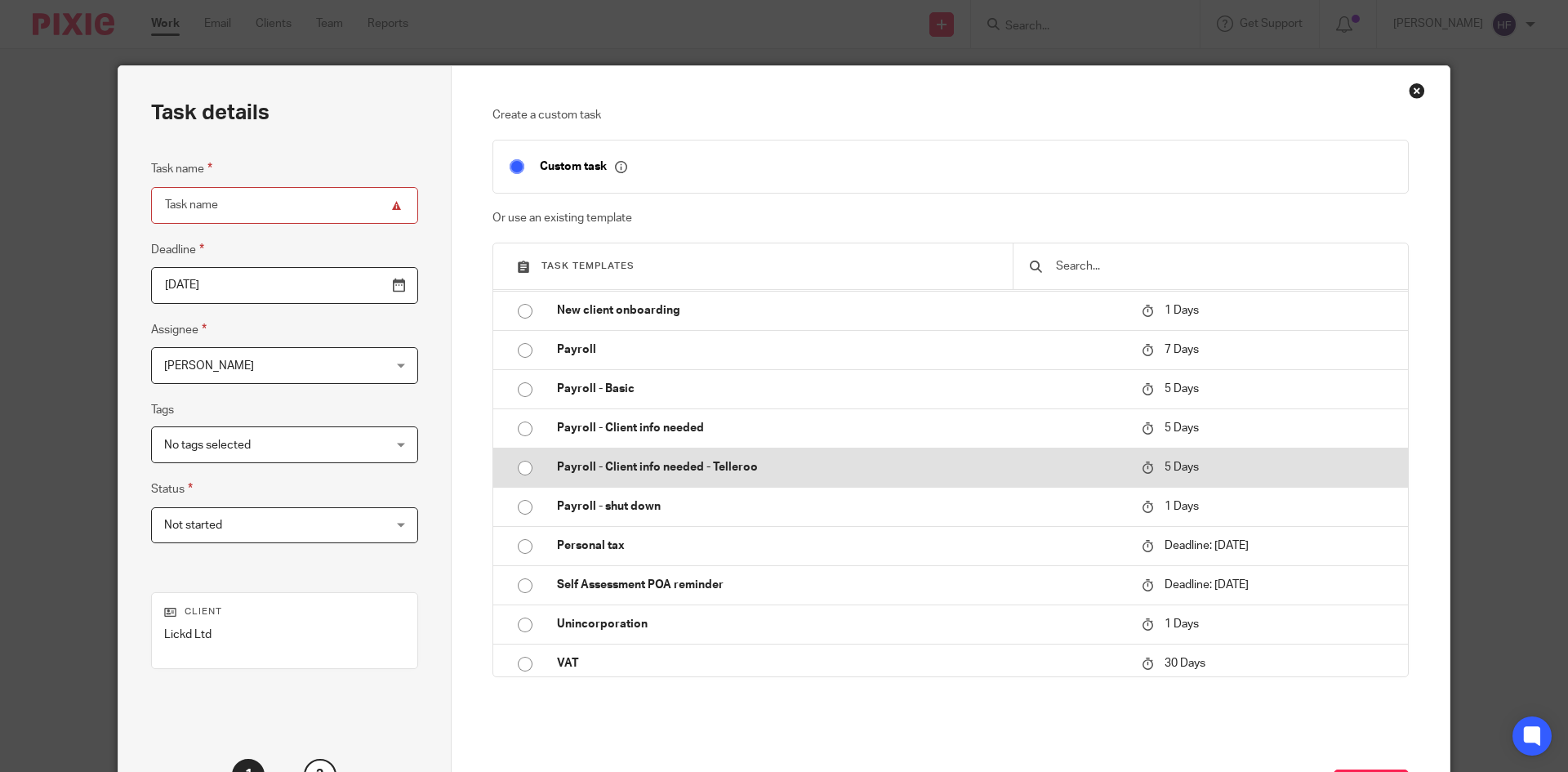
click at [713, 475] on p "Payroll - Client info needed - Telleroo" at bounding box center [841, 467] width 569 height 17
type input "2025-08-23"
type input "Payroll - Client info needed - Telleroo"
checkbox input "false"
radio input "true"
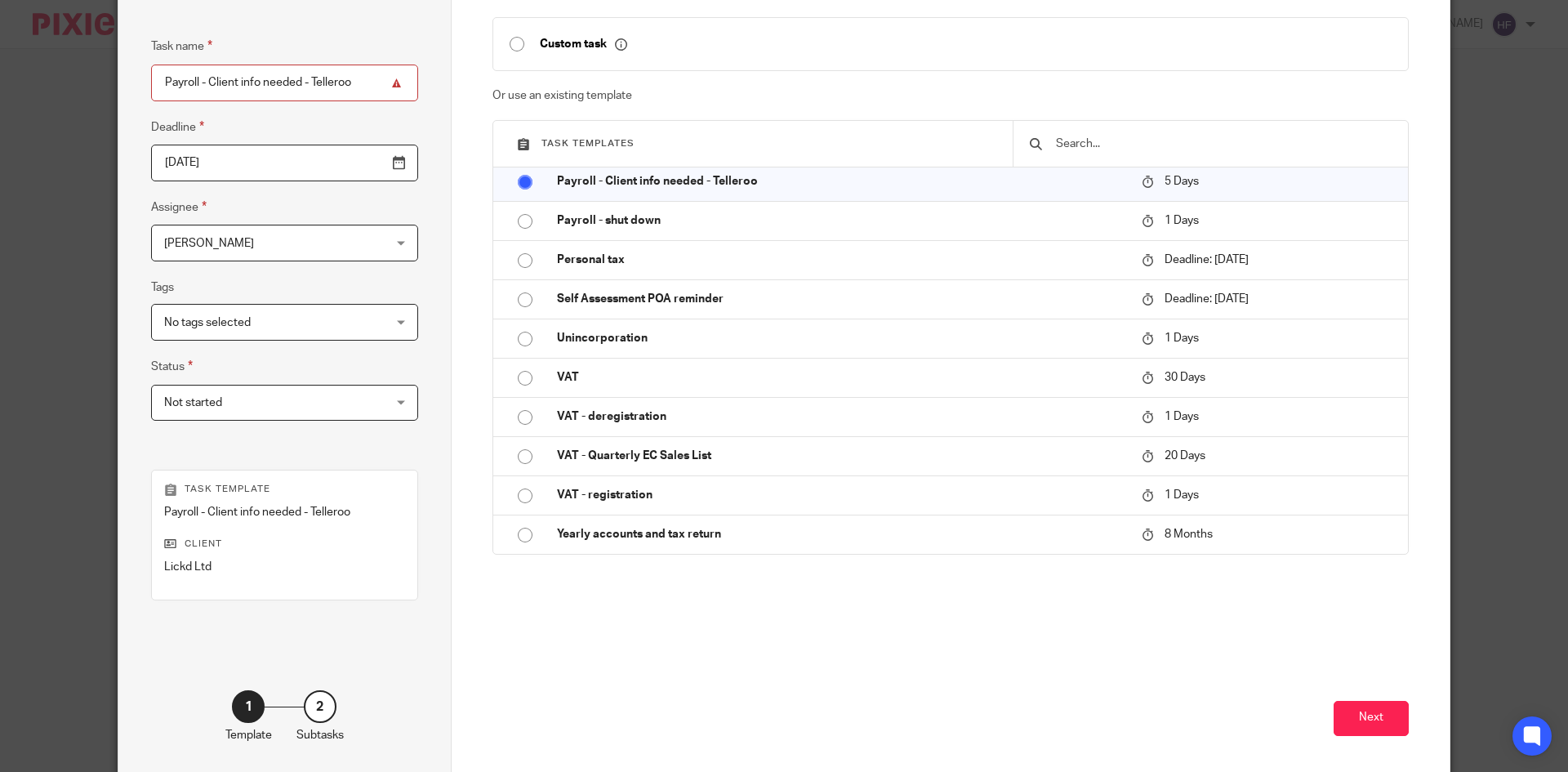
scroll to position [163, 0]
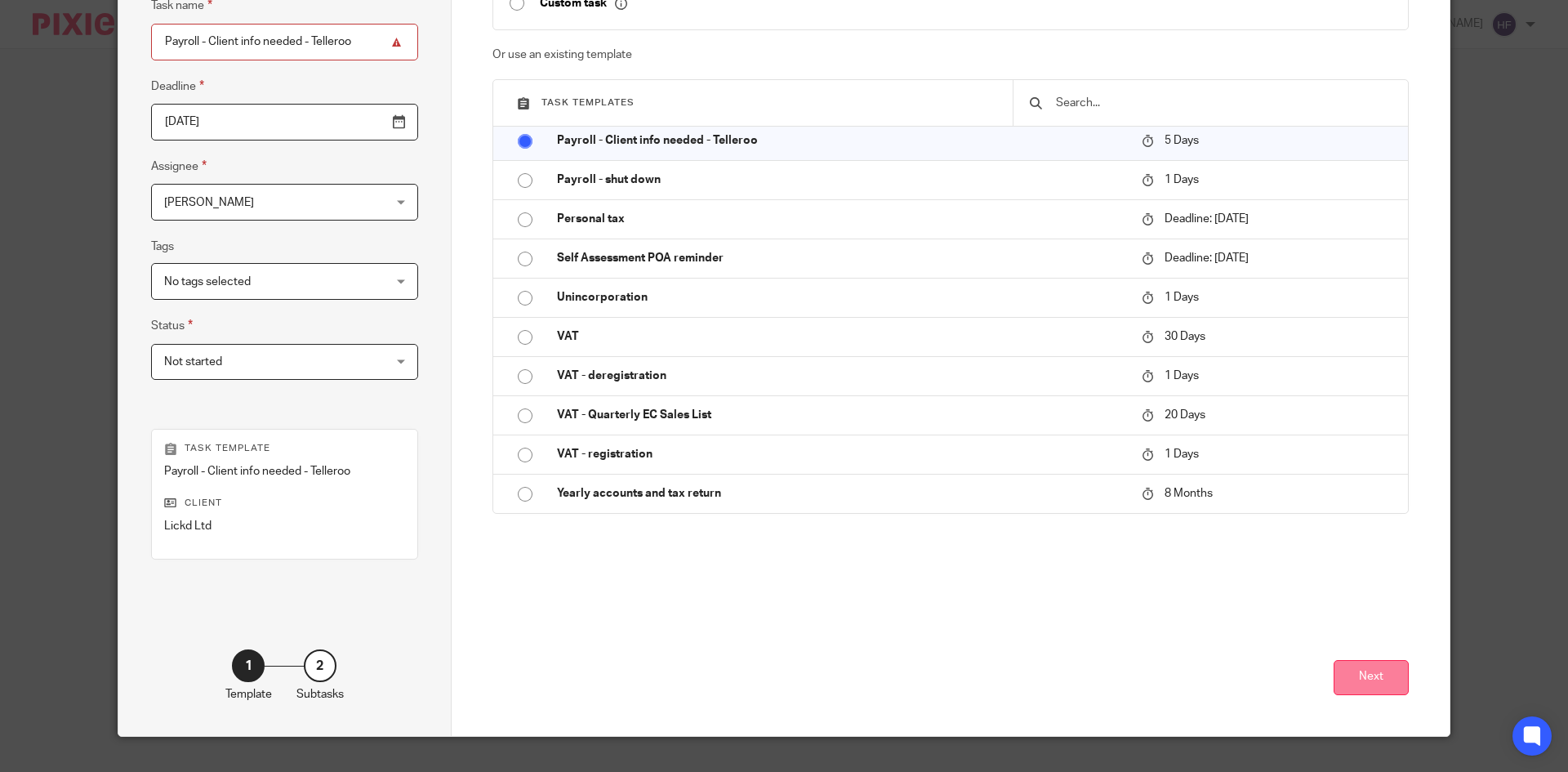
click at [1380, 674] on button "Next" at bounding box center [1371, 677] width 75 height 35
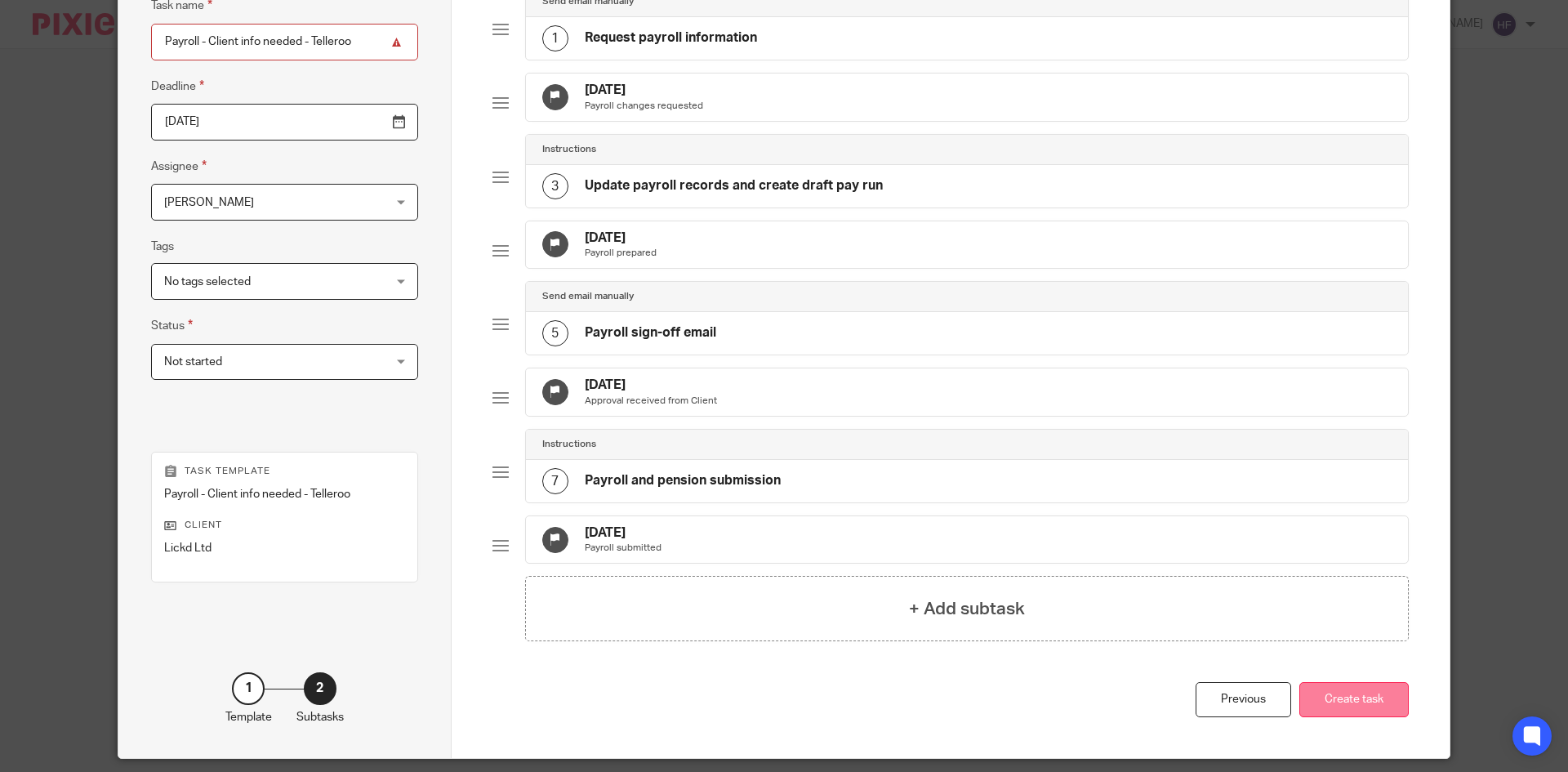
click at [1354, 717] on button "Create task" at bounding box center [1354, 700] width 109 height 35
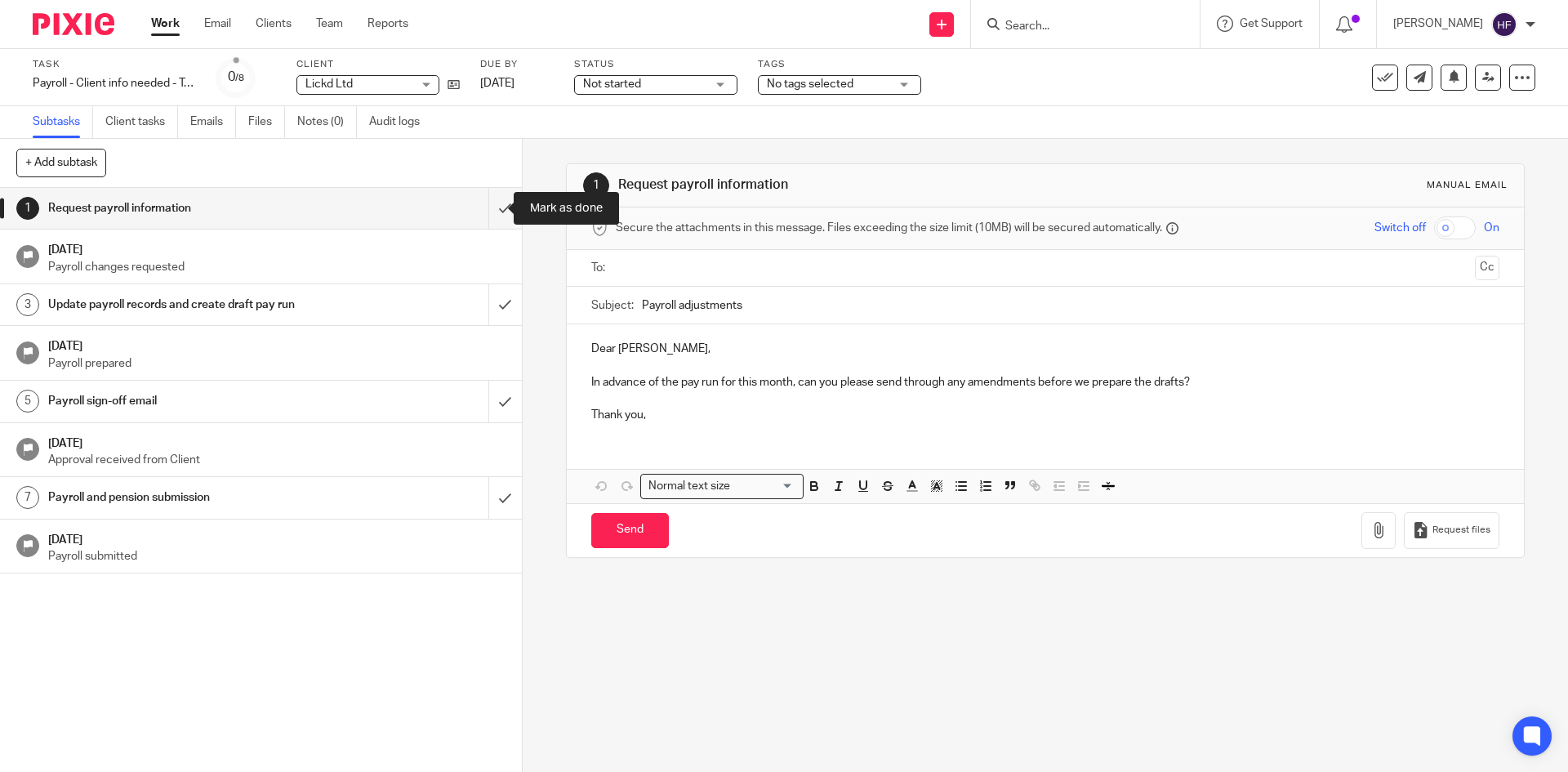
drag, startPoint x: 489, startPoint y: 215, endPoint x: 551, endPoint y: 381, distance: 177.2
click at [489, 215] on input "submit" at bounding box center [261, 209] width 522 height 41
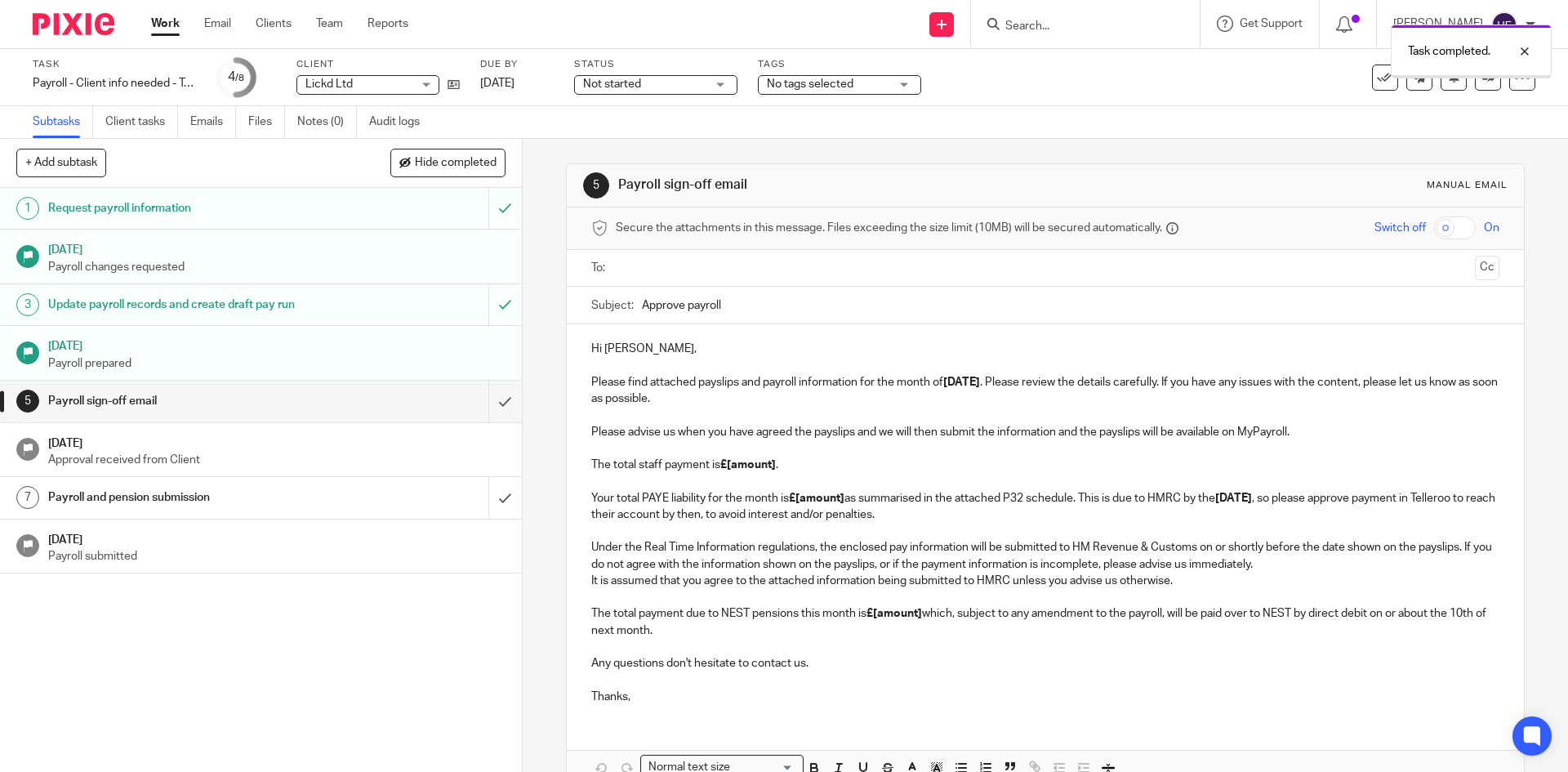
click at [751, 308] on input "Approve payroll" at bounding box center [1070, 305] width 857 height 37
type input "Approve payroll - [DATE]"
drag, startPoint x: 644, startPoint y: 347, endPoint x: 601, endPoint y: 347, distance: 43.0
click at [601, 347] on p "Hi [PERSON_NAME], Please find attached payslips and payroll information for the…" at bounding box center [1045, 374] width 907 height 66
drag, startPoint x: 1315, startPoint y: 433, endPoint x: 1181, endPoint y: 432, distance: 134.0
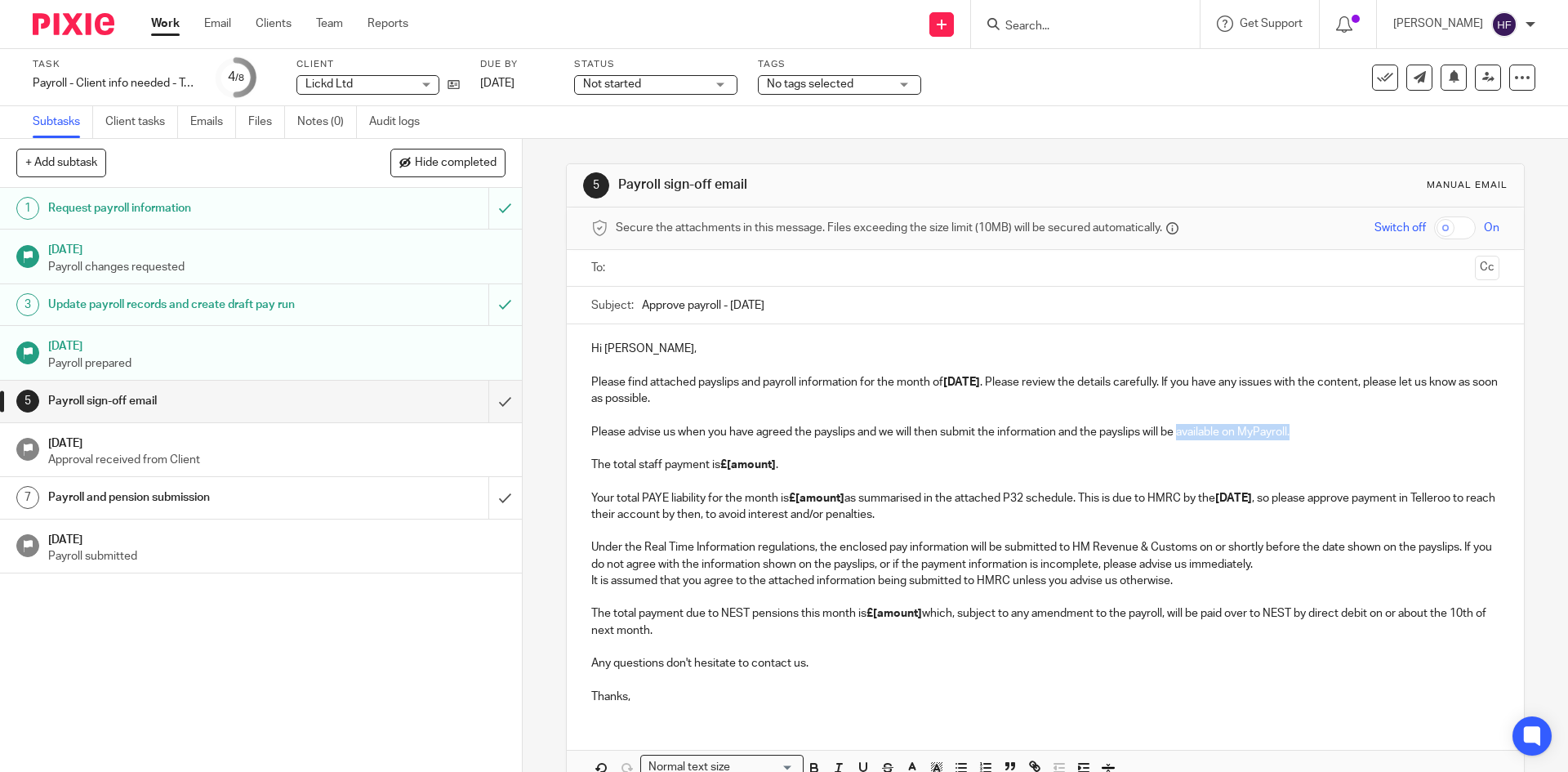
click at [1181, 432] on p "Please advise us when you have agreed the payslips and we will then submit the …" at bounding box center [1045, 473] width 907 height 100
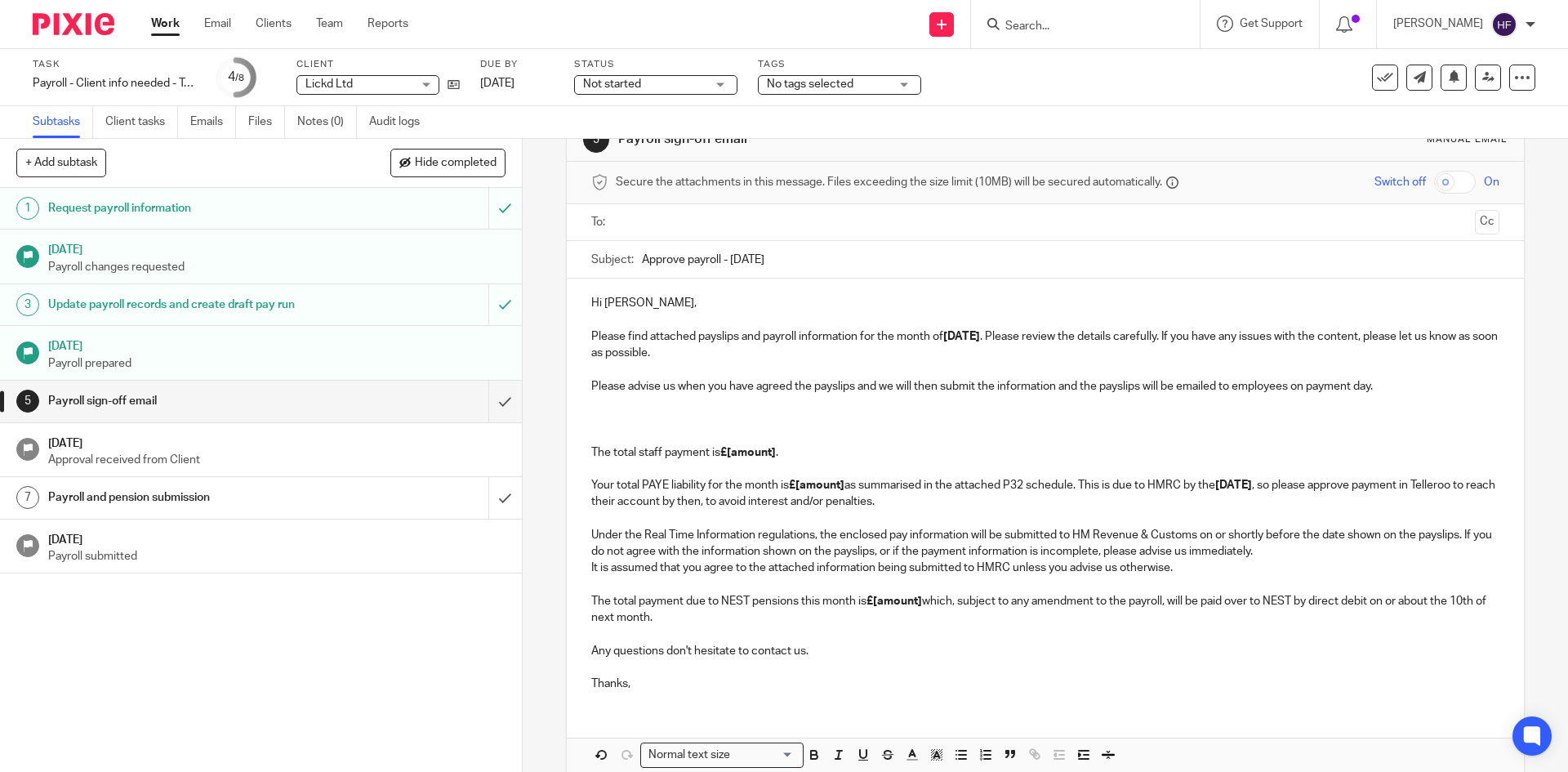
scroll to position [125, 0]
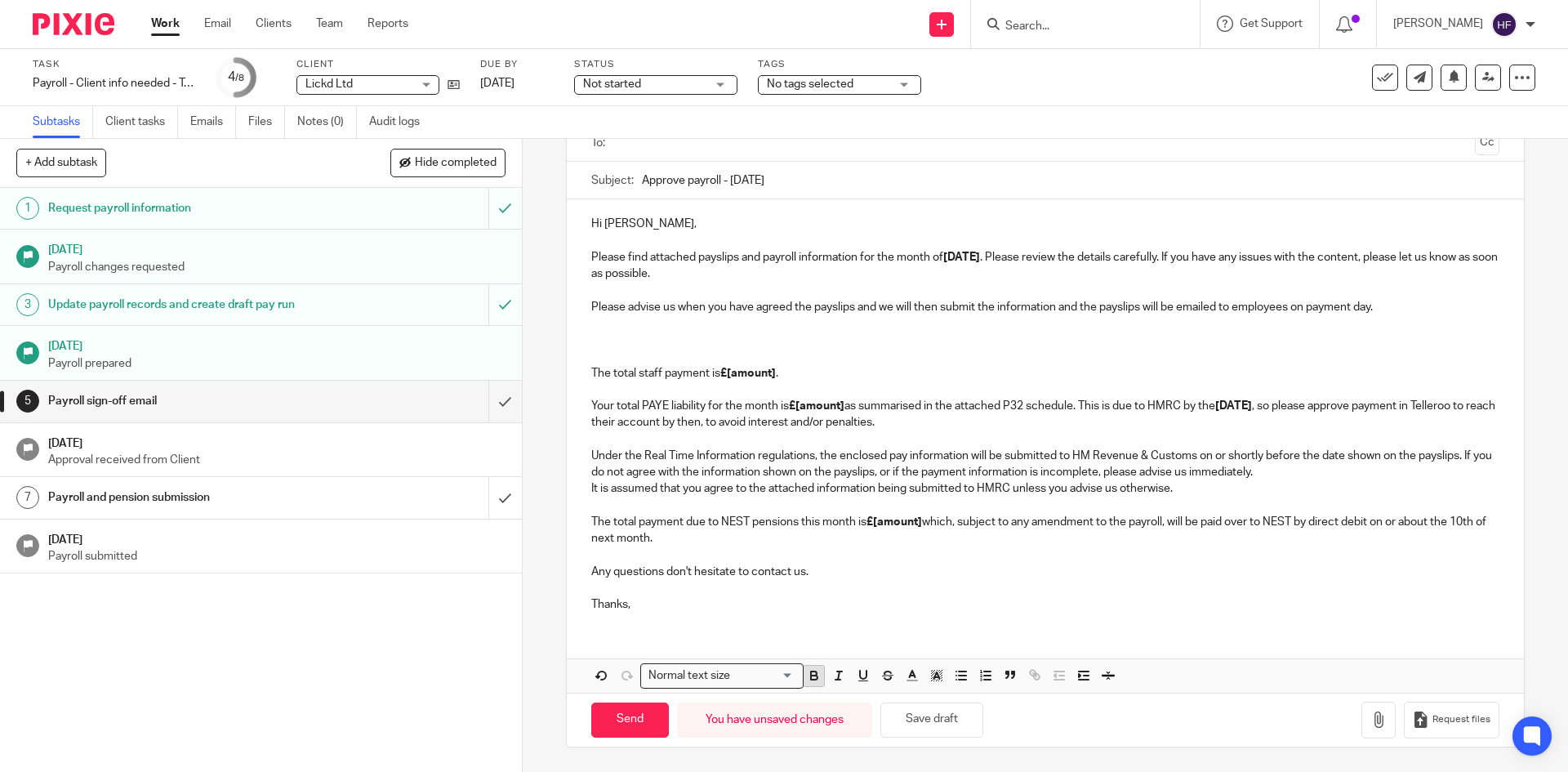
click at [807, 676] on icon "button" at bounding box center [814, 675] width 15 height 15
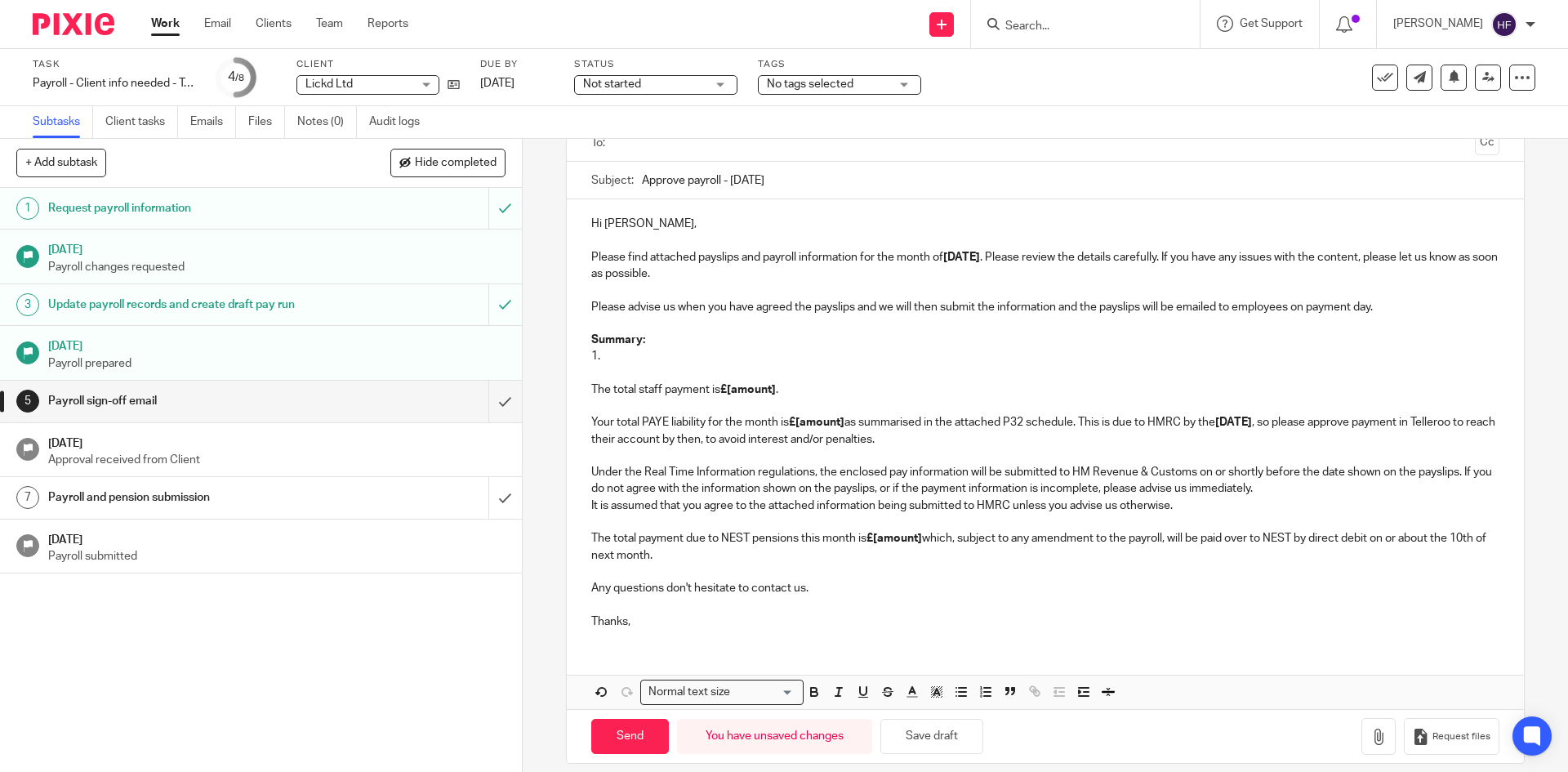
click at [656, 379] on p "1. The total staff payment is £[amount] . Your total PAYE liability for the mon…" at bounding box center [1045, 398] width 907 height 100
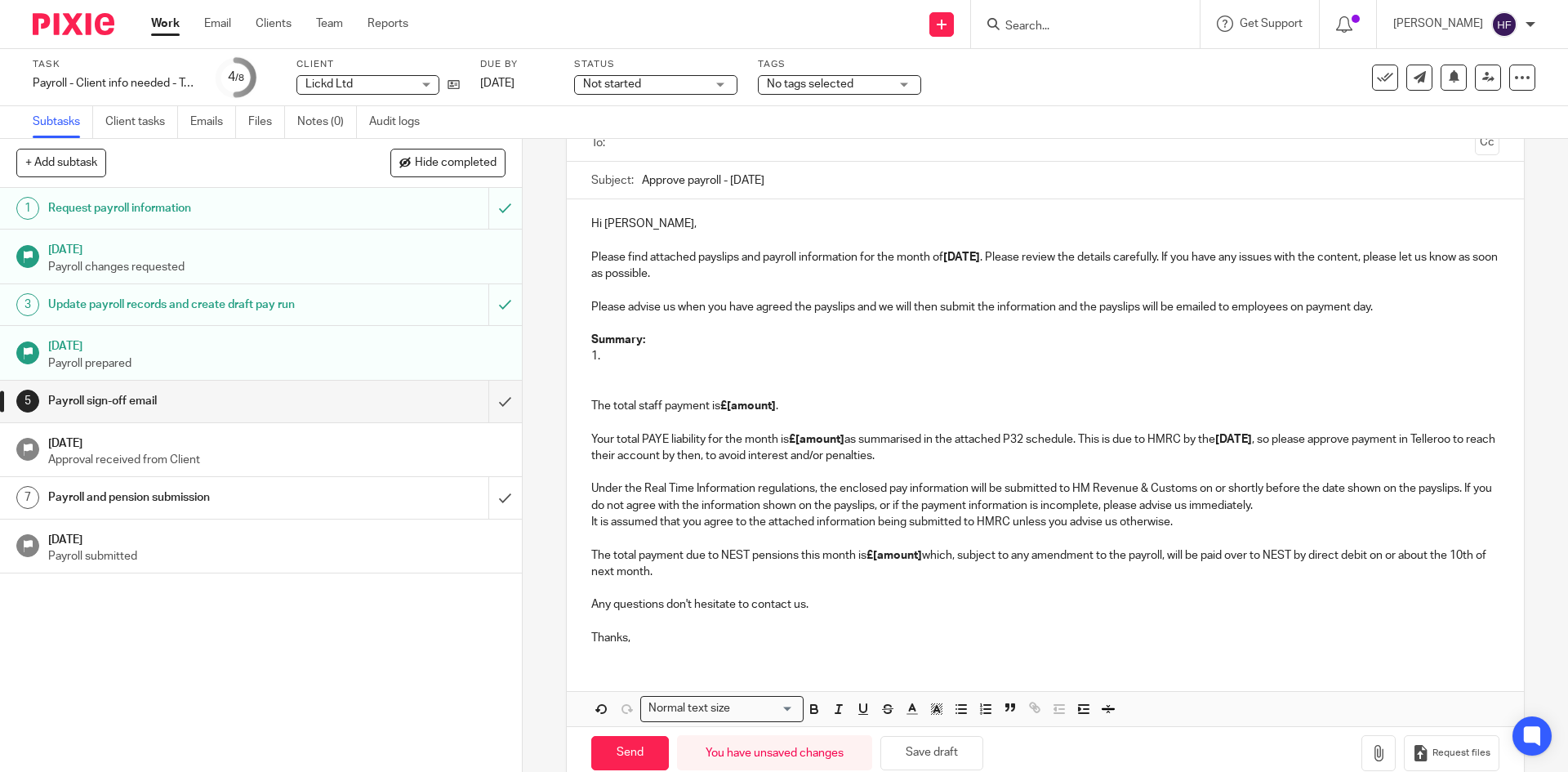
click at [678, 353] on p "1." at bounding box center [1045, 356] width 907 height 17
click at [609, 357] on p "1." at bounding box center [1045, 356] width 907 height 17
click at [616, 357] on p "1." at bounding box center [1045, 356] width 907 height 17
click at [650, 341] on p "Summary:" at bounding box center [1045, 340] width 907 height 17
click at [599, 355] on p "1. A bonus of £2,500.00 has been added to [PERSON_NAME] payslip for this month." at bounding box center [1045, 356] width 907 height 17
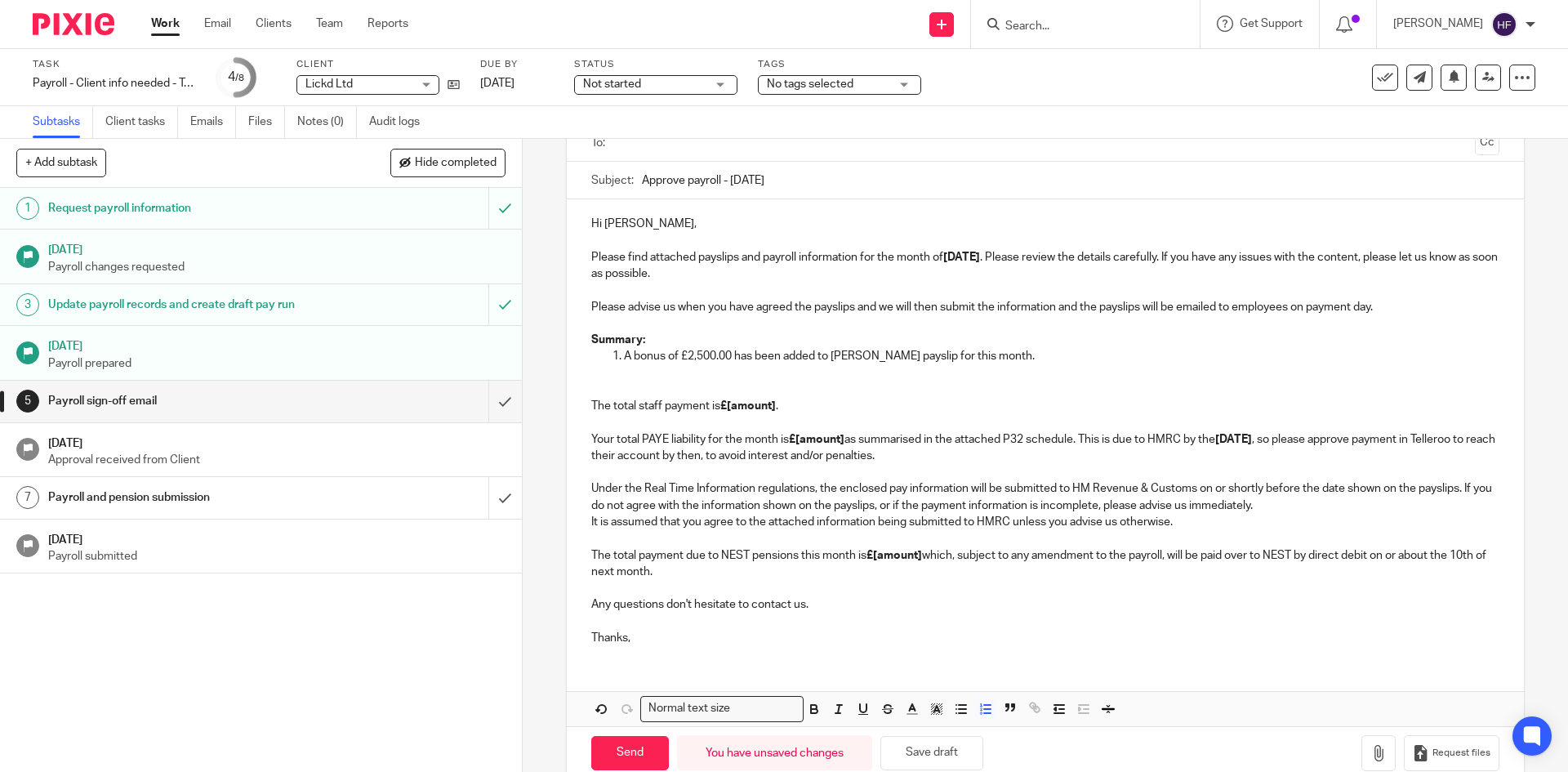
click at [1117, 348] on p "A bonus of £2,500.00 has been added to [PERSON_NAME] payslip for this month." at bounding box center [1062, 356] width 875 height 17
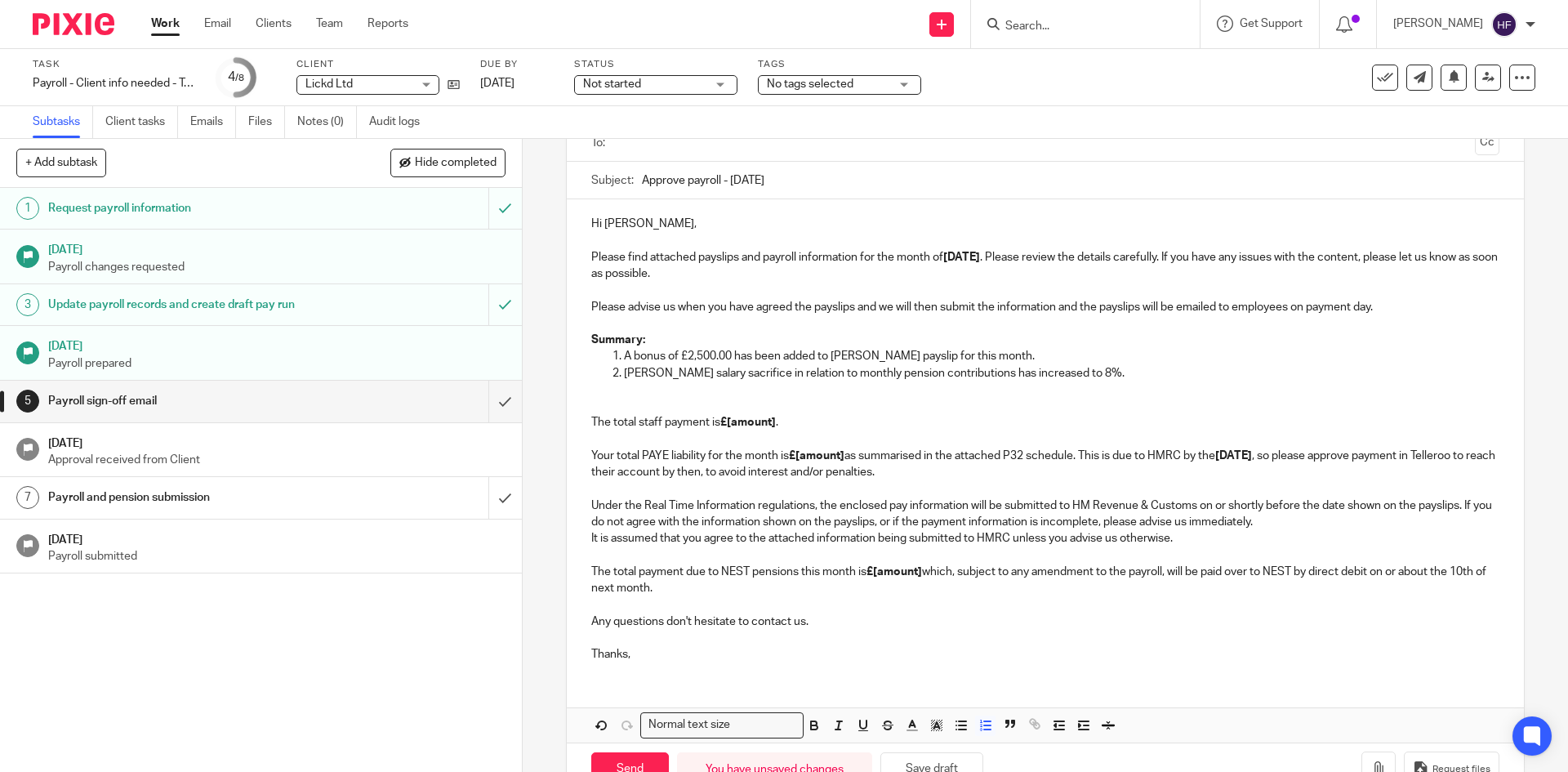
click at [855, 378] on p "[PERSON_NAME] salary sacrifice in relation to monthly pension contributions has…" at bounding box center [1062, 373] width 875 height 17
drag, startPoint x: 724, startPoint y: 418, endPoint x: 775, endPoint y: 419, distance: 51.0
click at [775, 419] on strong "£[amount]" at bounding box center [747, 423] width 56 height 12
drag, startPoint x: 794, startPoint y: 459, endPoint x: 842, endPoint y: 455, distance: 48.2
click at [842, 455] on strong "£[amount]" at bounding box center [817, 456] width 56 height 12
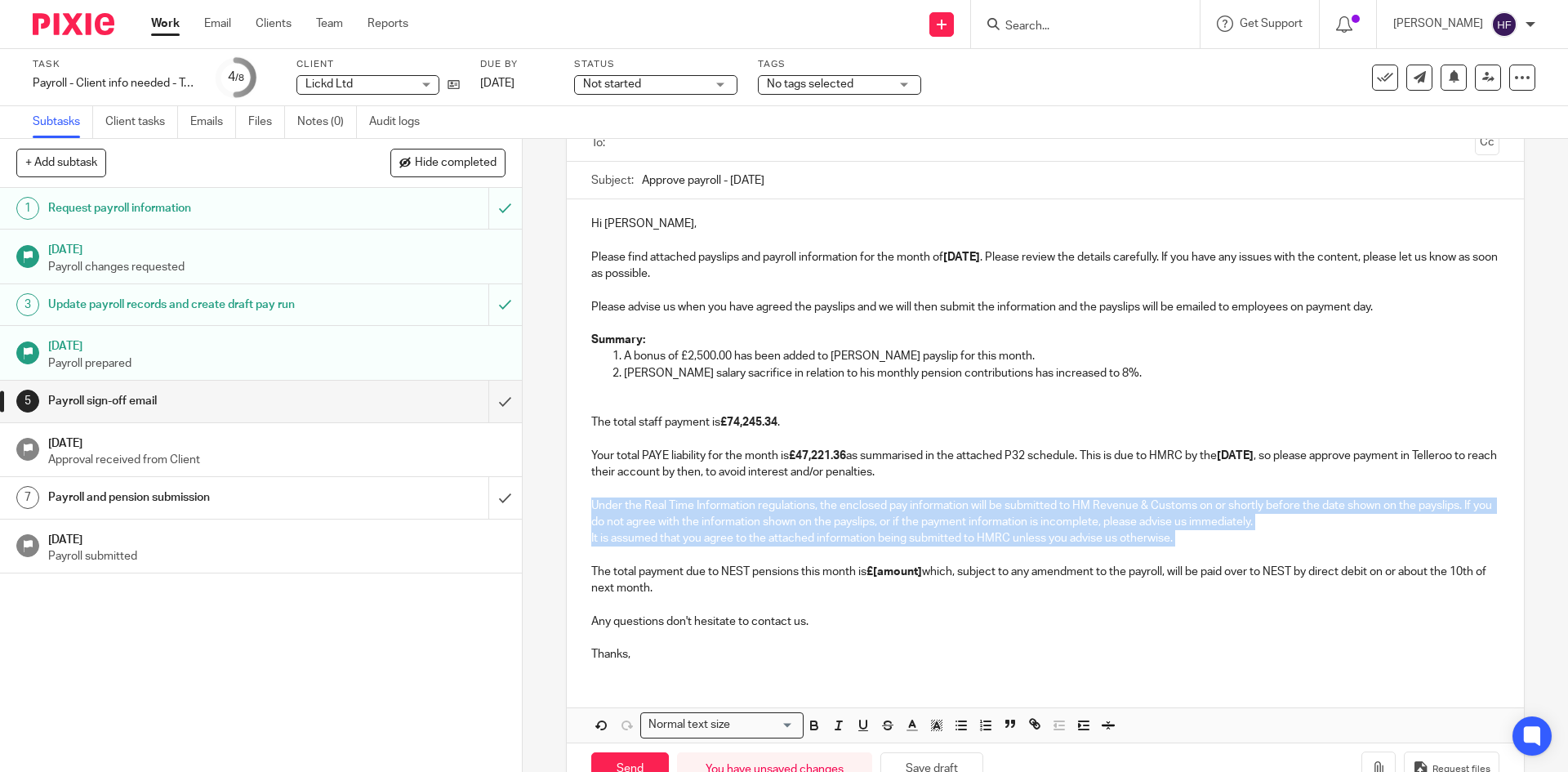
drag, startPoint x: 1192, startPoint y: 549, endPoint x: 583, endPoint y: 500, distance: 611.0
click at [583, 500] on div "Hi [PERSON_NAME], Please find attached payslips and payroll information for the…" at bounding box center [1045, 436] width 956 height 475
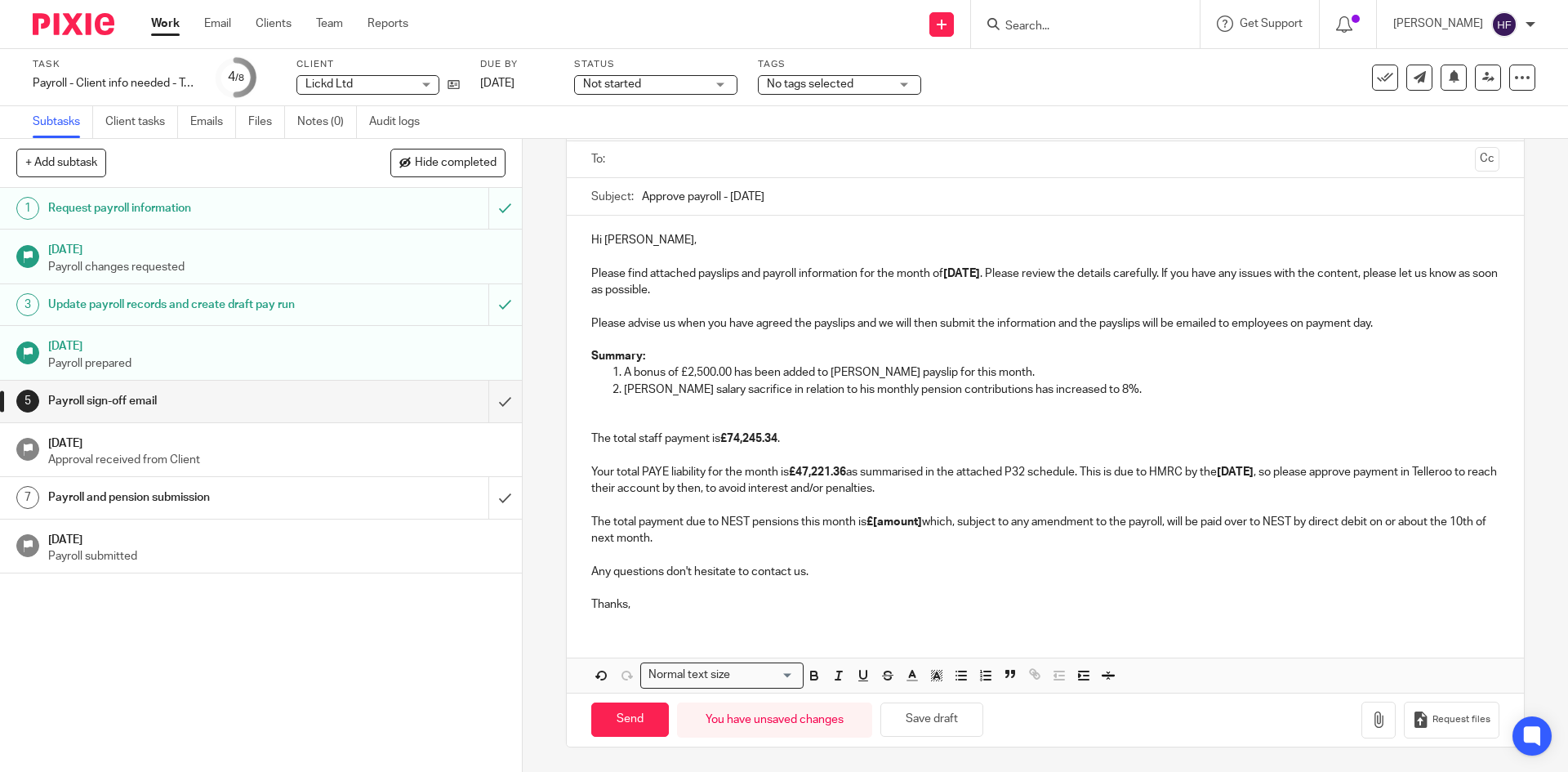
scroll to position [108, 0]
drag, startPoint x: 744, startPoint y: 525, endPoint x: 720, endPoint y: 519, distance: 24.7
click at [720, 519] on p "The total payment due to NEST pensions this month is £[amount] which, subject t…" at bounding box center [1045, 521] width 907 height 50
drag, startPoint x: 1338, startPoint y: 525, endPoint x: 1310, endPoint y: 525, distance: 28.0
click at [1310, 525] on p "The total payment due to Royal London pensions this month is £[amount] which, s…" at bounding box center [1045, 521] width 907 height 50
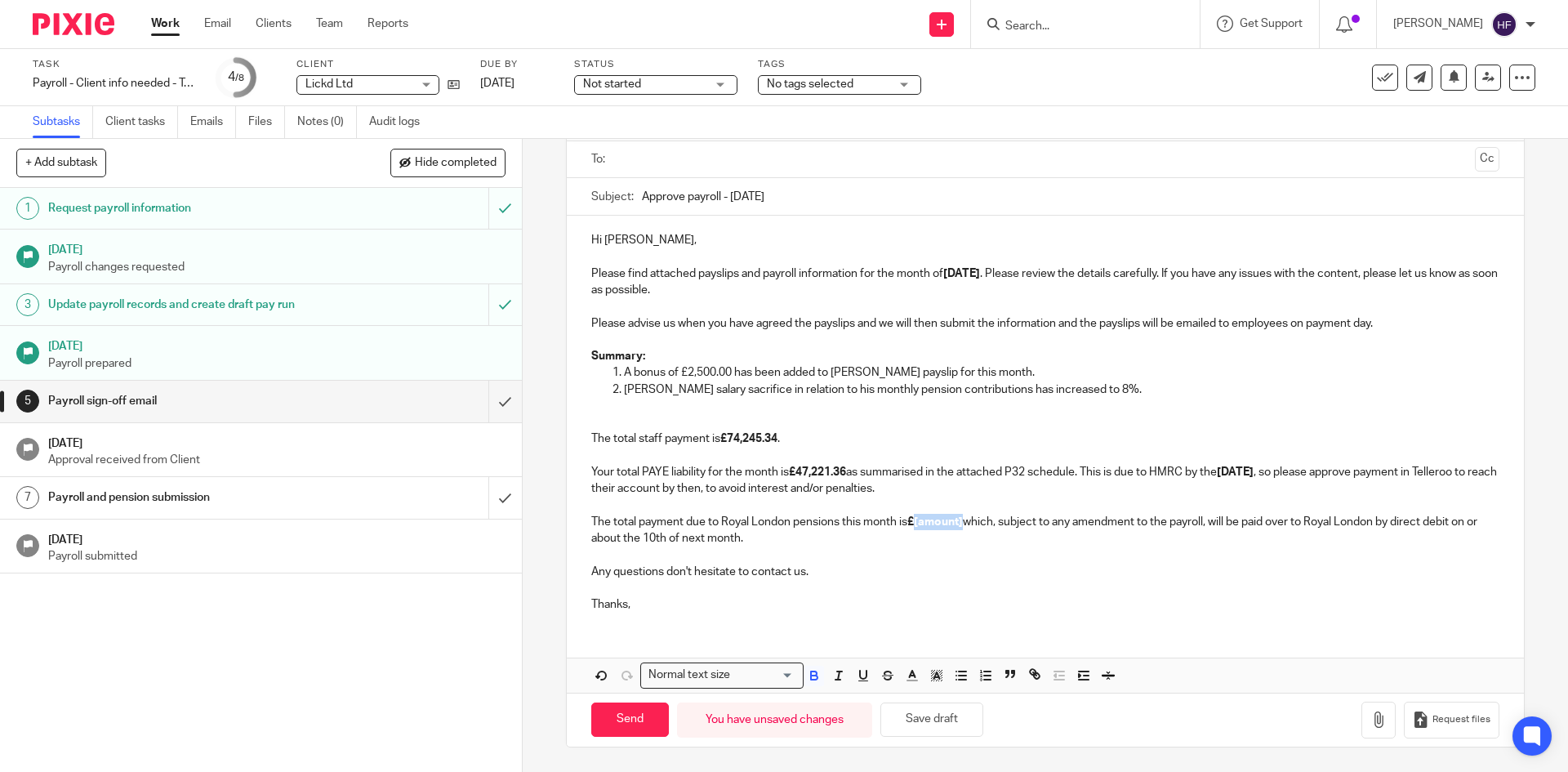
drag, startPoint x: 964, startPoint y: 523, endPoint x: 914, endPoint y: 526, distance: 50.1
click at [914, 526] on p "The total payment due to Royal London pensions this month is £[amount] which, s…" at bounding box center [1045, 521] width 907 height 50
click at [939, 714] on button "Save draft" at bounding box center [931, 720] width 102 height 35
click at [602, 419] on p "The total staff payment is £74,245.34 . Your total PAYE liability for the month…" at bounding box center [1045, 455] width 907 height 83
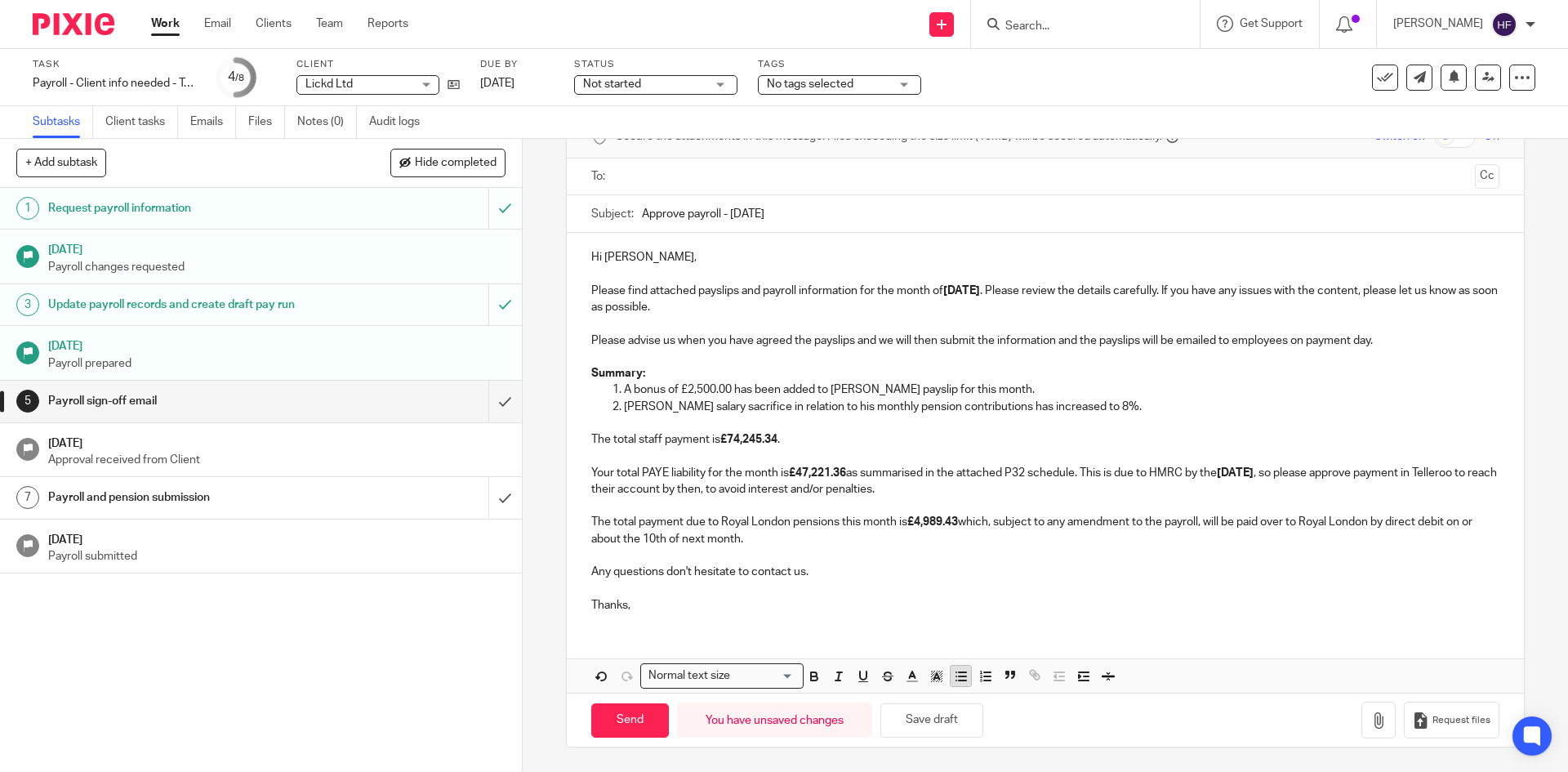
drag, startPoint x: 935, startPoint y: 720, endPoint x: 950, endPoint y: 674, distance: 48.4
click at [935, 720] on button "Save draft" at bounding box center [931, 721] width 102 height 35
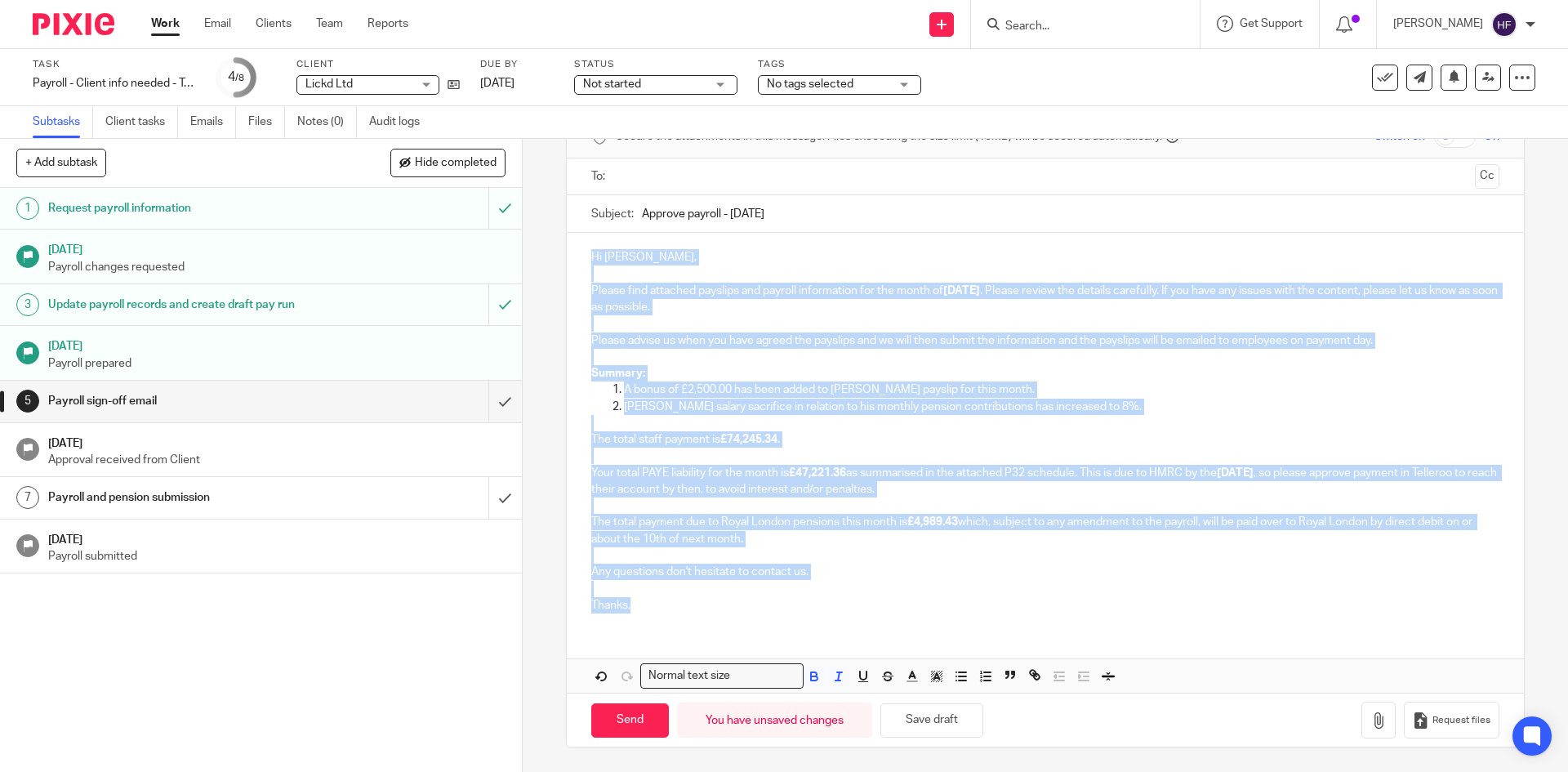
drag, startPoint x: 684, startPoint y: 607, endPoint x: 587, endPoint y: 251, distance: 369.0
click at [587, 251] on div "Hi [PERSON_NAME], Please find attached payslips and payroll information for the…" at bounding box center [1045, 429] width 956 height 393
copy div "Lo Ipsumdo, Sitame cons adipisci elitsedd eiu tempori utlaboreetd mag ali enima…"
